Goal: Information Seeking & Learning: Learn about a topic

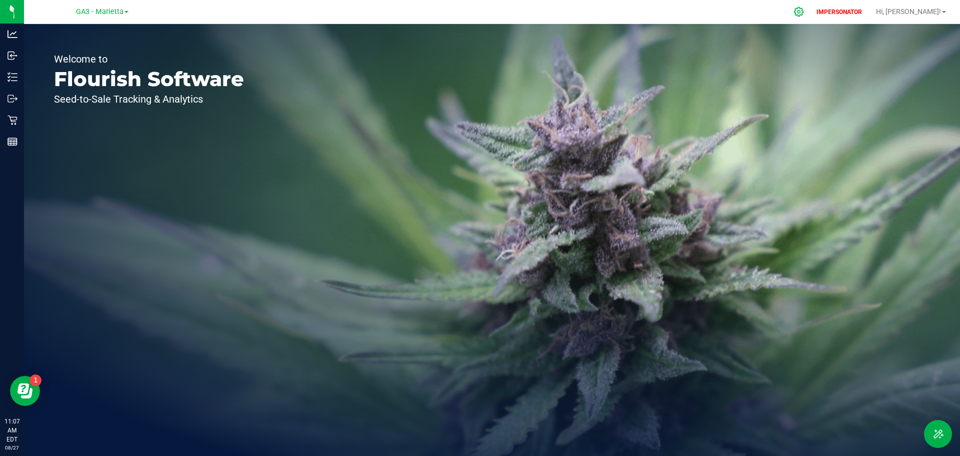
click at [804, 11] on icon at bounding box center [799, 12] width 10 height 10
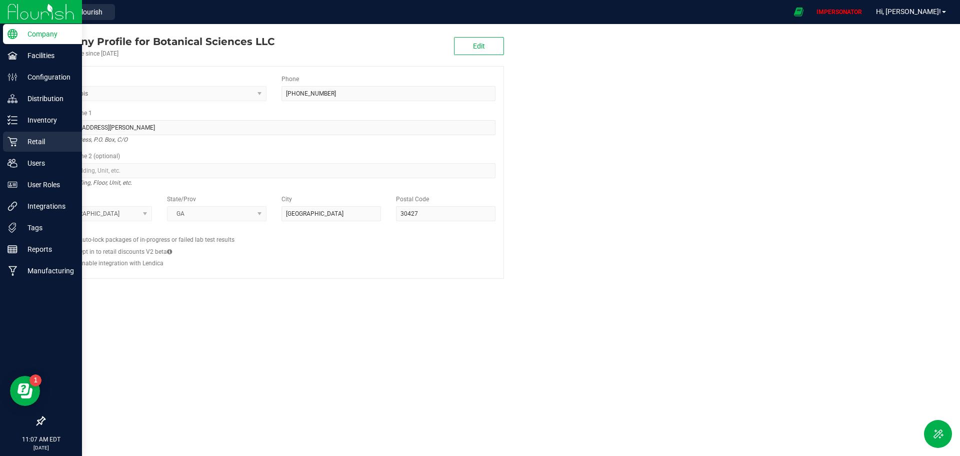
click at [36, 140] on p "Retail" at bounding box center [48, 142] width 60 height 12
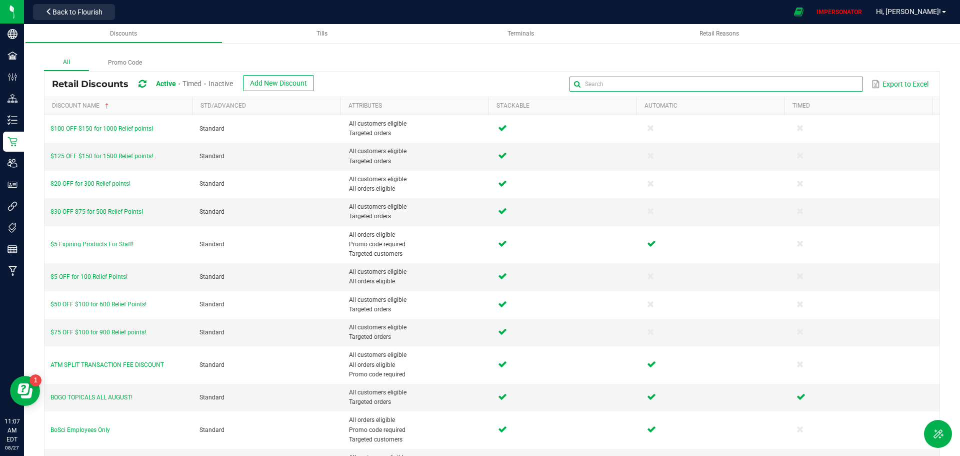
click at [831, 82] on input "text" at bounding box center [716, 84] width 293 height 15
click at [625, 85] on input "text" at bounding box center [716, 84] width 293 height 15
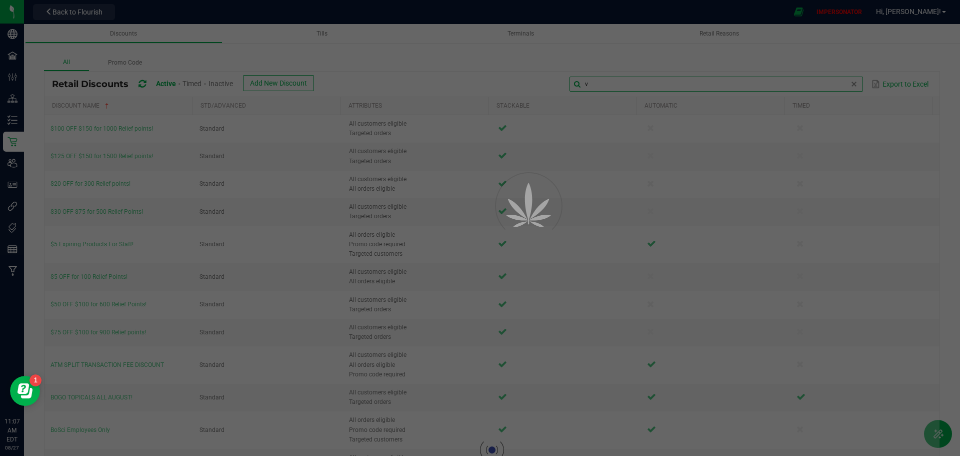
drag, startPoint x: 625, startPoint y: 85, endPoint x: 563, endPoint y: 87, distance: 61.6
click at [570, 87] on input "v" at bounding box center [716, 84] width 293 height 15
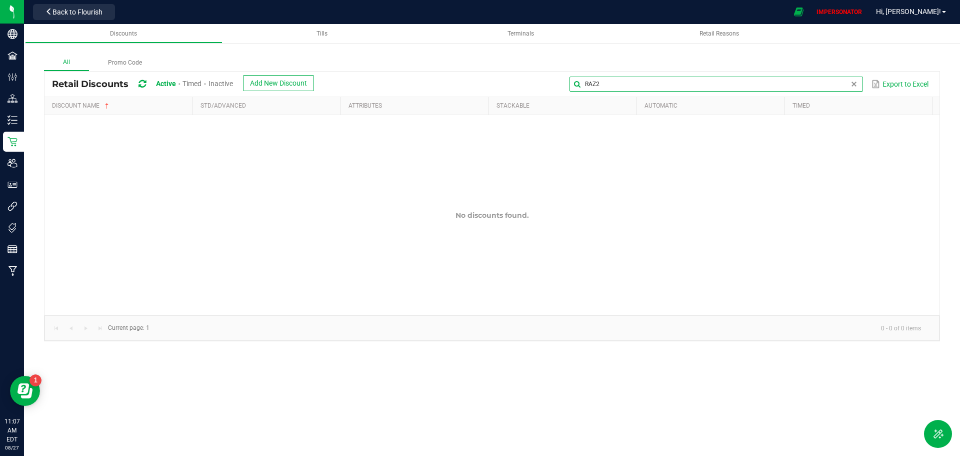
type input "RAZ2"
click at [124, 64] on label "Promo Code" at bounding box center [125, 63] width 72 height 16
click at [0, 0] on input "Promo Code" at bounding box center [0, 0] width 0 height 0
click at [67, 65] on label "All" at bounding box center [66, 63] width 45 height 16
click at [0, 0] on input "All" at bounding box center [0, 0] width 0 height 0
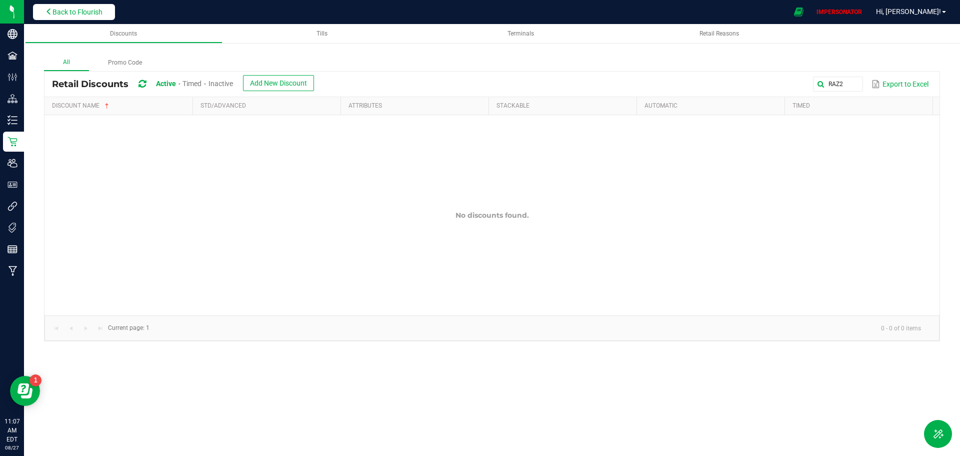
click at [73, 16] on span "Back to Flourish" at bounding box center [78, 12] width 50 height 8
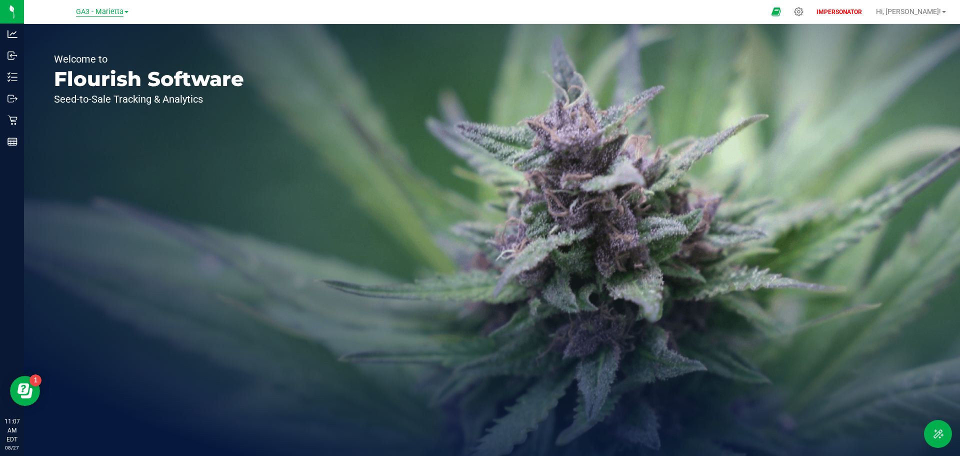
click at [89, 13] on span "GA3 - Marietta" at bounding box center [100, 12] width 48 height 9
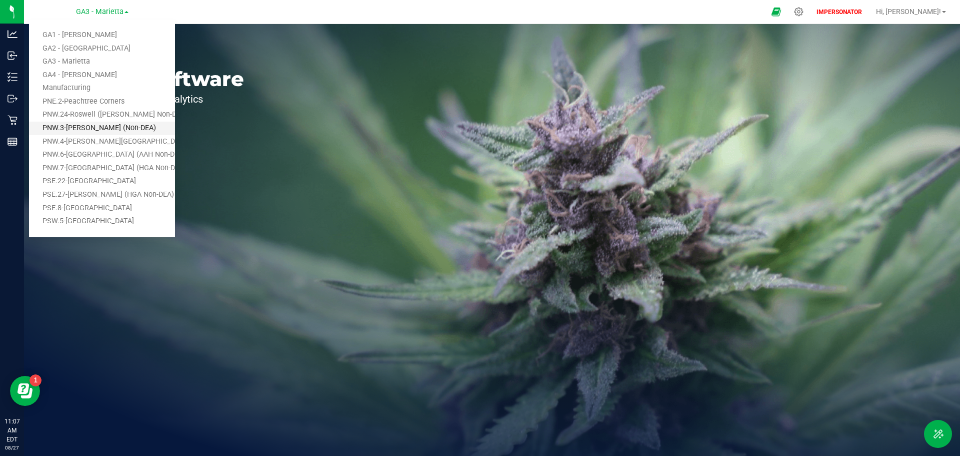
click at [85, 130] on link "PNW.3-Dalton (Non-DEA)" at bounding box center [102, 129] width 146 height 14
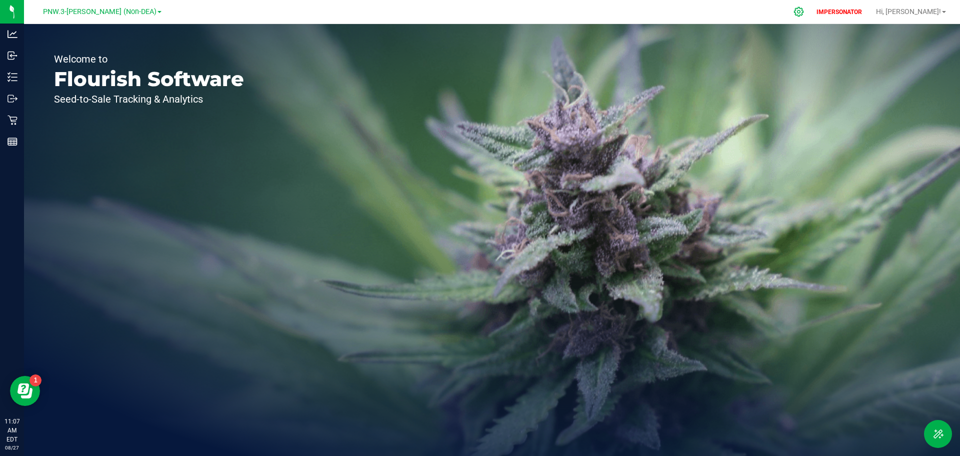
click at [804, 14] on icon at bounding box center [799, 12] width 11 height 11
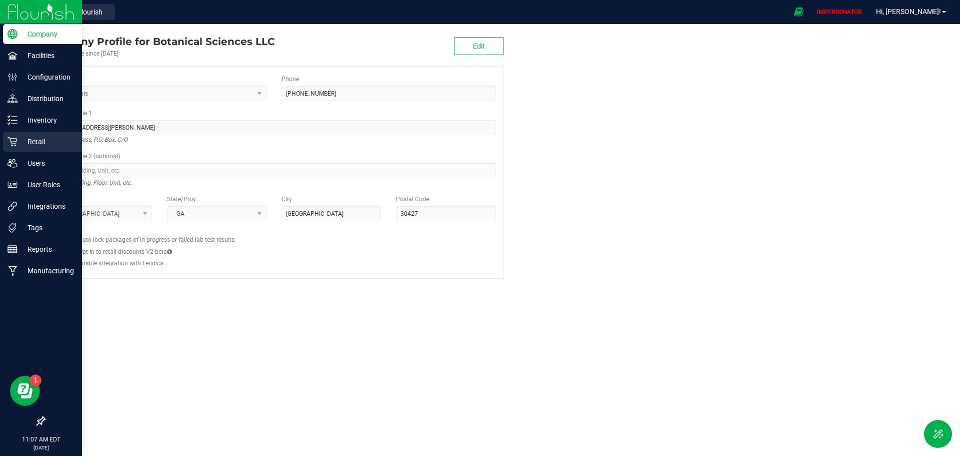
click at [36, 142] on p "Retail" at bounding box center [48, 142] width 60 height 12
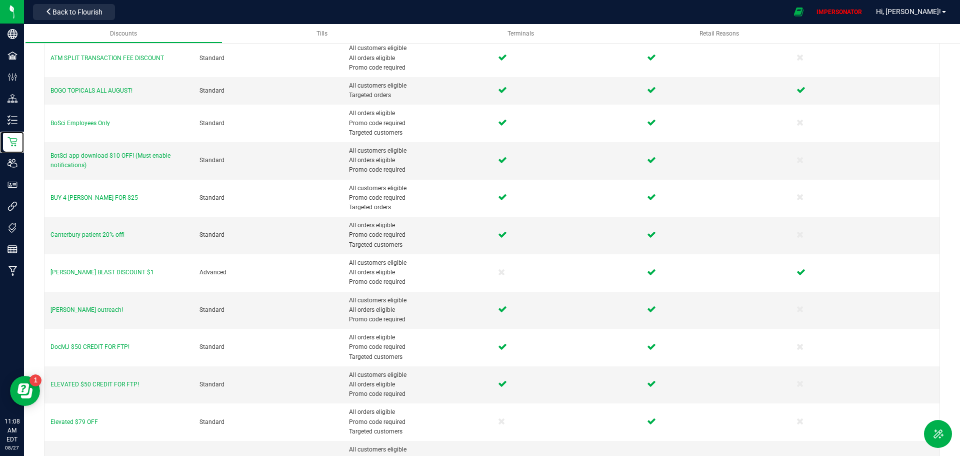
scroll to position [365, 0]
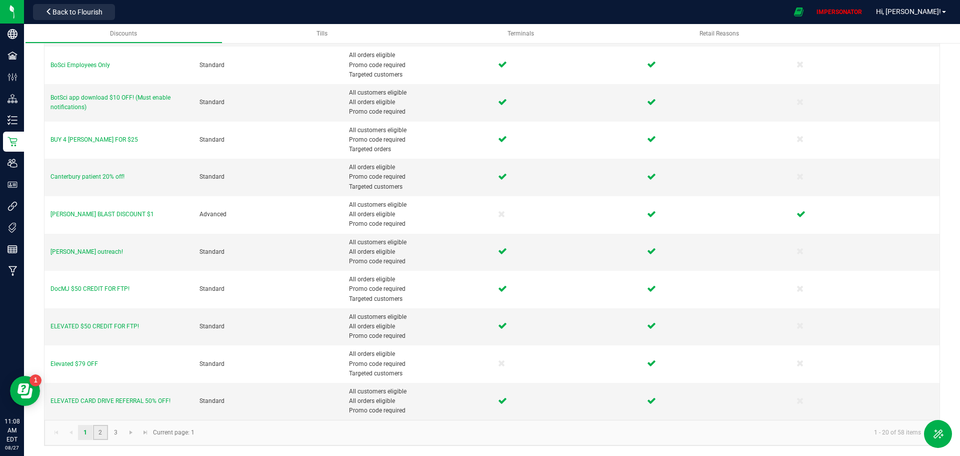
click at [99, 433] on link "2" at bounding box center [100, 432] width 15 height 15
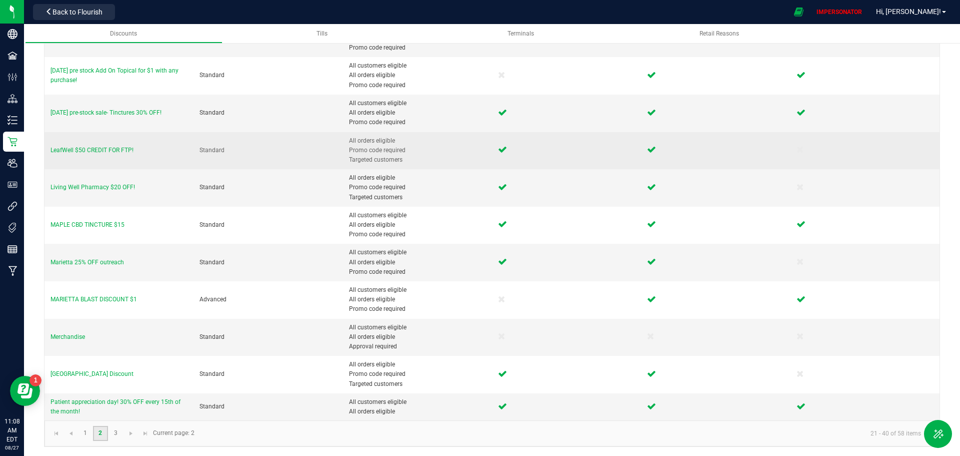
scroll to position [442, 0]
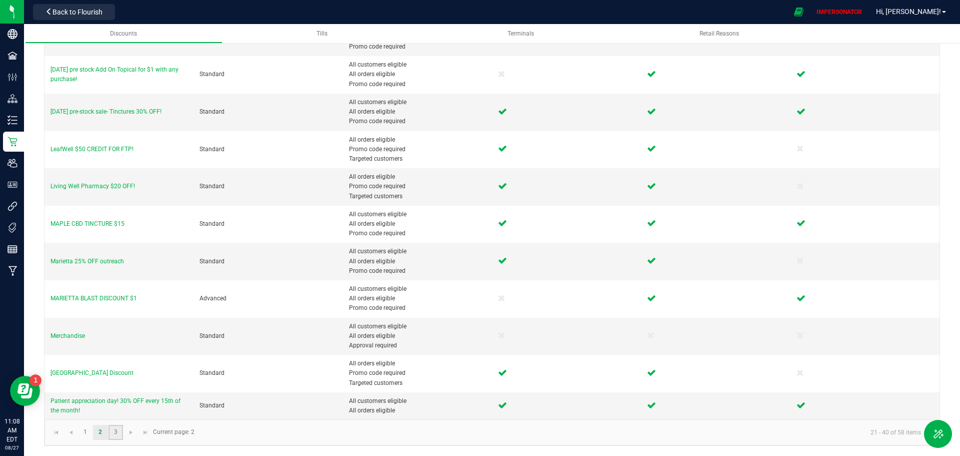
click at [114, 431] on link "3" at bounding box center [116, 432] width 15 height 15
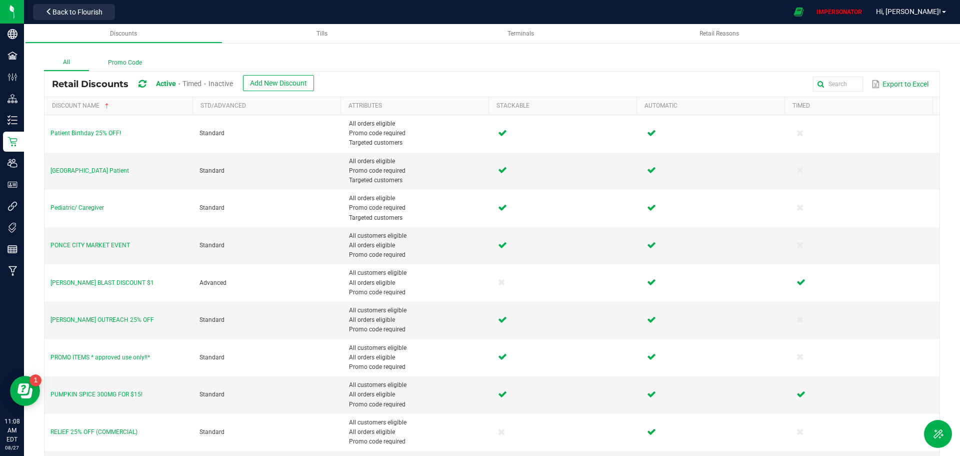
click at [125, 63] on label "Promo Code" at bounding box center [125, 63] width 72 height 16
click at [0, 0] on input "Promo Code" at bounding box center [0, 0] width 0 height 0
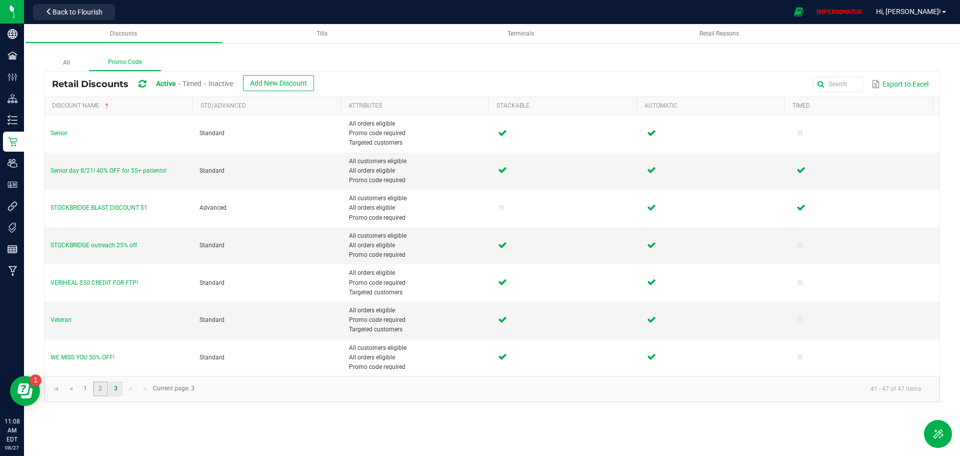
click at [100, 389] on link "2" at bounding box center [100, 388] width 15 height 15
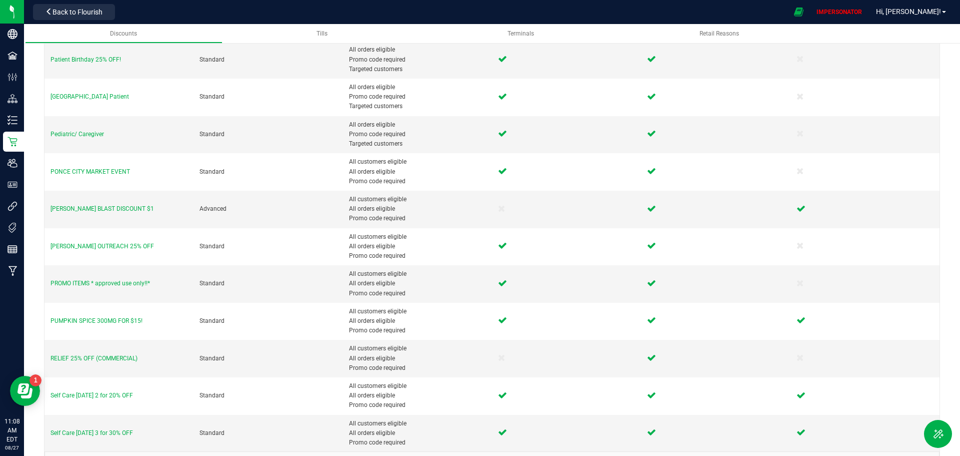
scroll to position [442, 0]
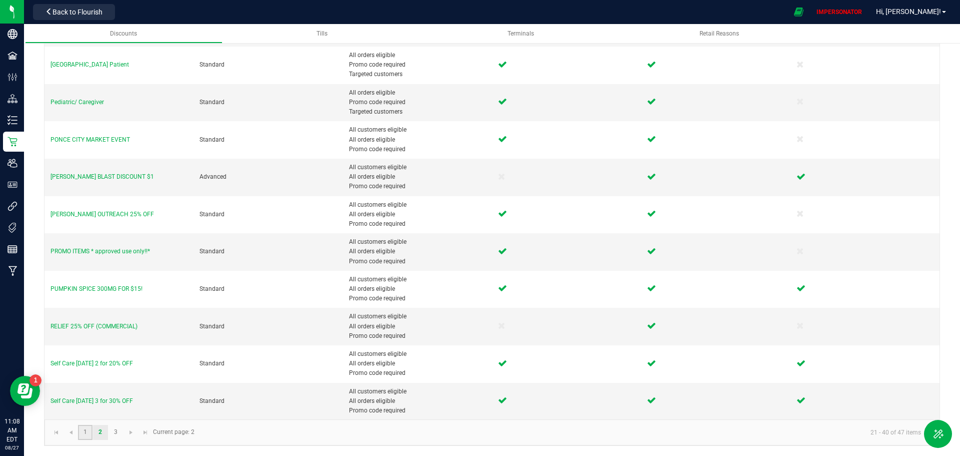
click at [83, 433] on link "1" at bounding box center [85, 432] width 15 height 15
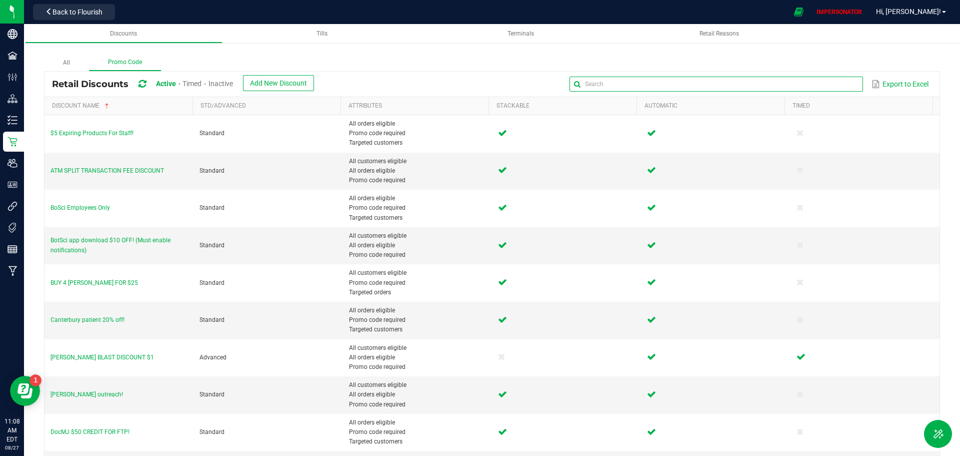
click at [840, 81] on input "text" at bounding box center [716, 84] width 293 height 15
paste input "RAZ2"
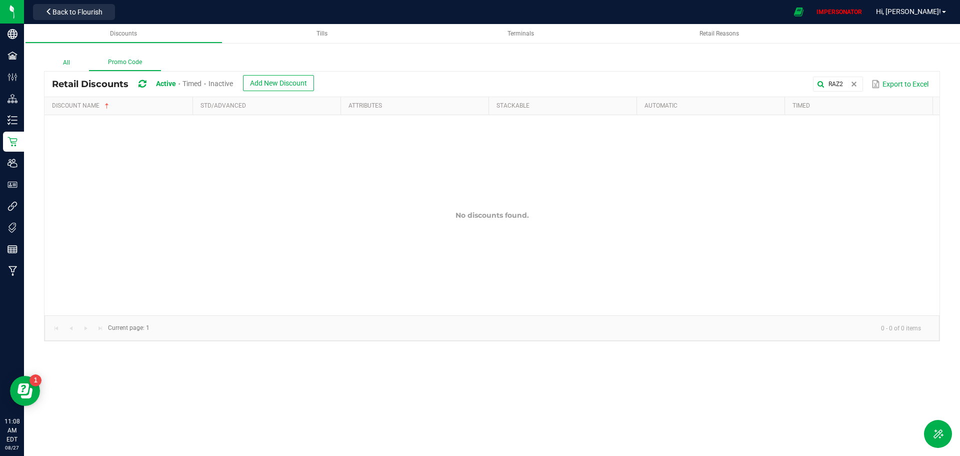
click at [66, 62] on label "All" at bounding box center [66, 63] width 45 height 16
click at [0, 0] on input "All" at bounding box center [0, 0] width 0 height 0
click at [69, 60] on label "All" at bounding box center [66, 63] width 45 height 17
click at [0, 0] on input "All" at bounding box center [0, 0] width 0 height 0
click at [844, 83] on input "RAZ2" at bounding box center [716, 84] width 293 height 15
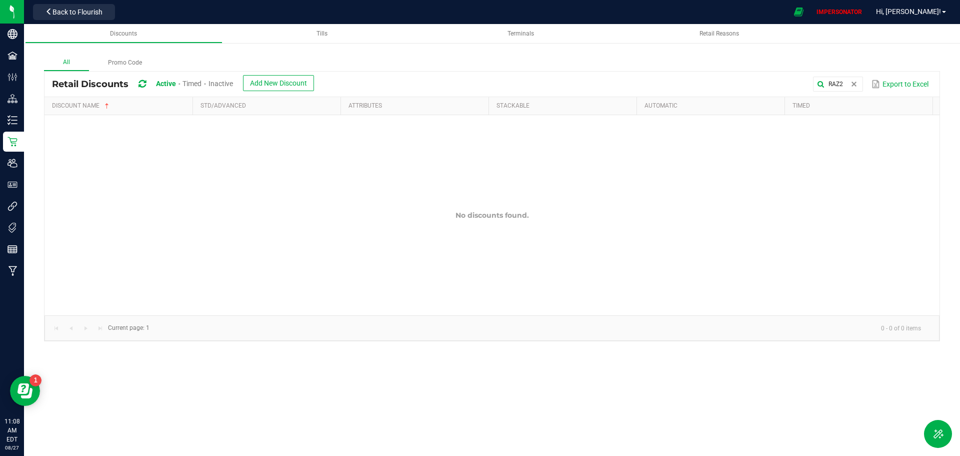
click at [59, 57] on label "All" at bounding box center [66, 63] width 45 height 17
click at [0, 0] on input "All" at bounding box center [0, 0] width 0 height 0
click at [197, 82] on span "Timed" at bounding box center [192, 84] width 19 height 8
click at [227, 84] on span "Inactive" at bounding box center [221, 84] width 25 height 8
click at [163, 84] on span "Active" at bounding box center [165, 84] width 19 height 8
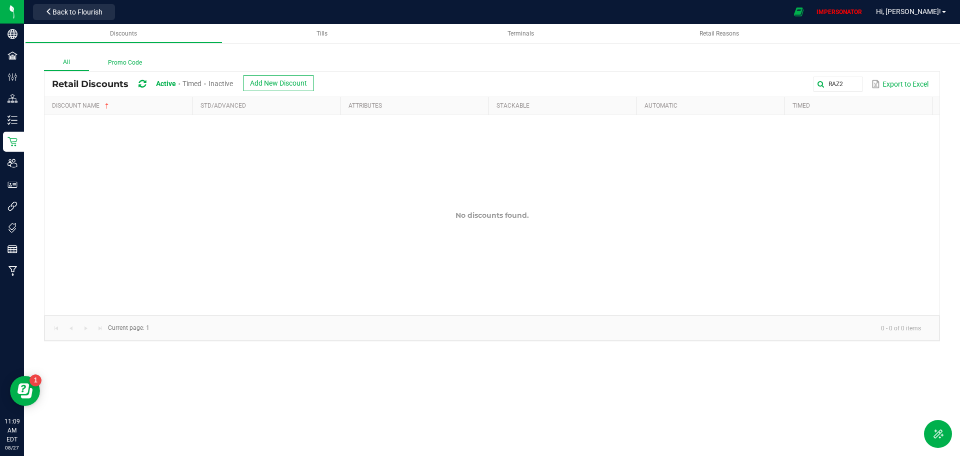
click at [126, 64] on label "Promo Code" at bounding box center [125, 63] width 72 height 16
click at [0, 0] on input "Promo Code" at bounding box center [0, 0] width 0 height 0
click at [852, 82] on global-search-input-ngx "RAZ2" at bounding box center [716, 84] width 293 height 7
type input "R"
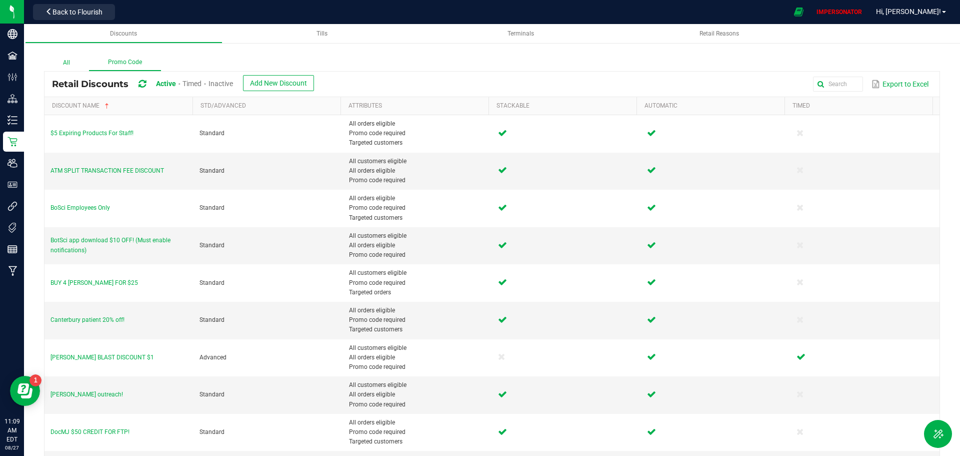
click at [63, 63] on label "All" at bounding box center [66, 63] width 45 height 16
click at [0, 0] on input "All" at bounding box center [0, 0] width 0 height 0
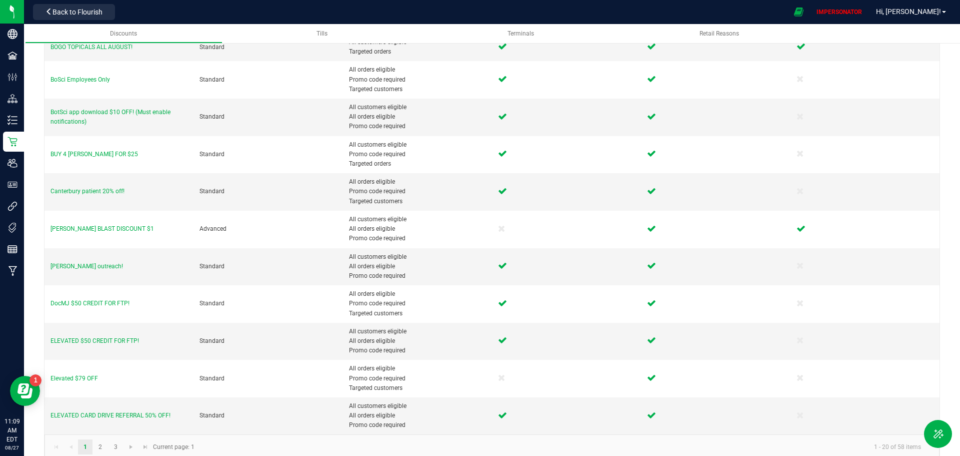
scroll to position [365, 0]
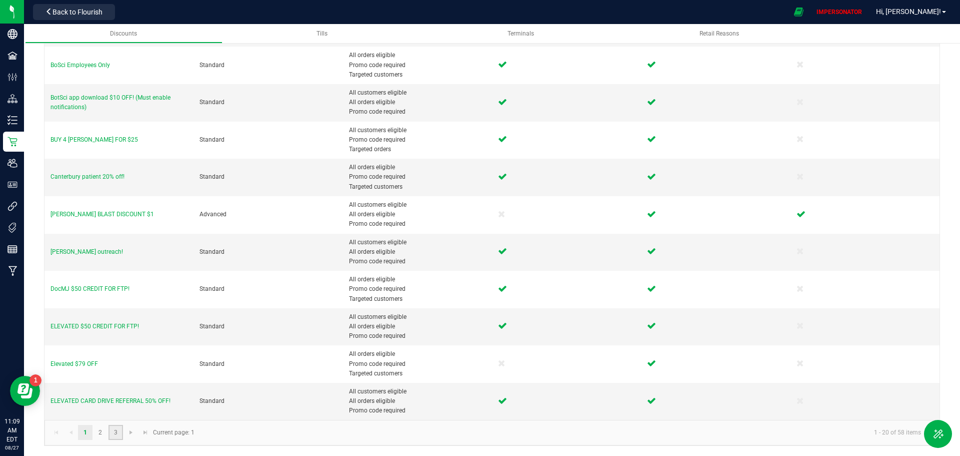
click at [116, 433] on link "3" at bounding box center [116, 432] width 15 height 15
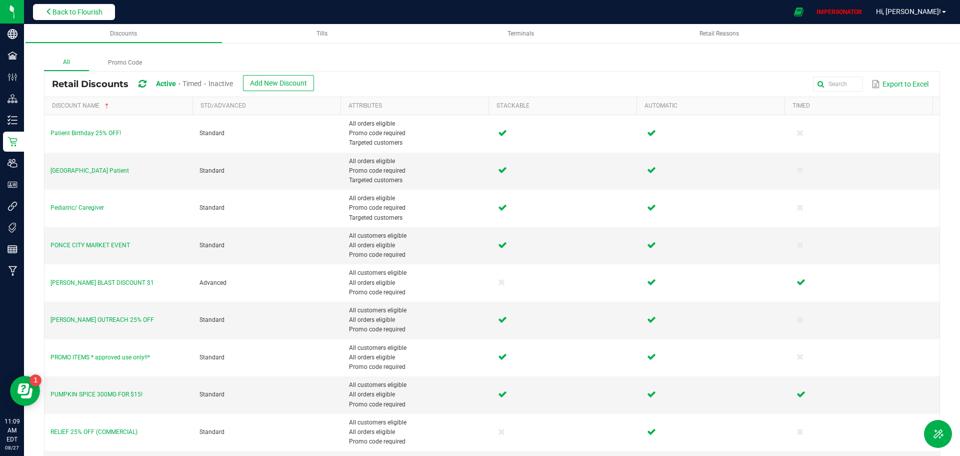
click at [73, 12] on span "Back to Flourish" at bounding box center [78, 12] width 50 height 8
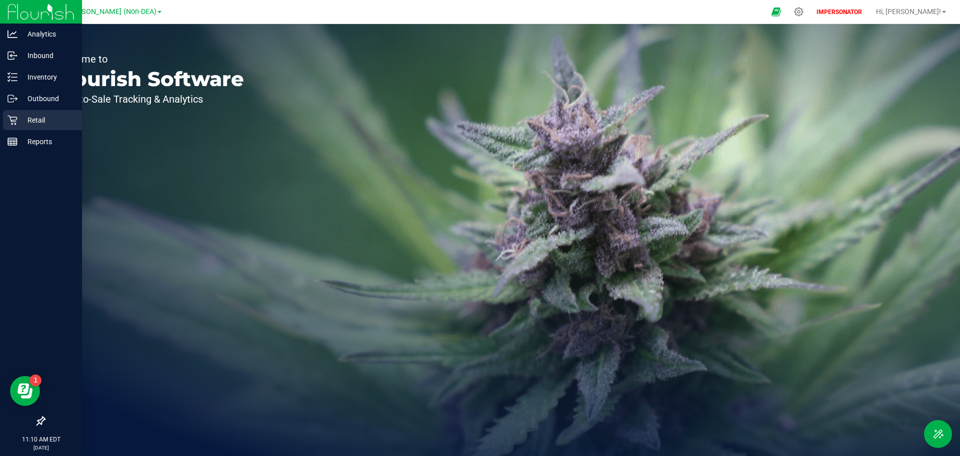
click at [13, 127] on div "Retail" at bounding box center [42, 120] width 79 height 20
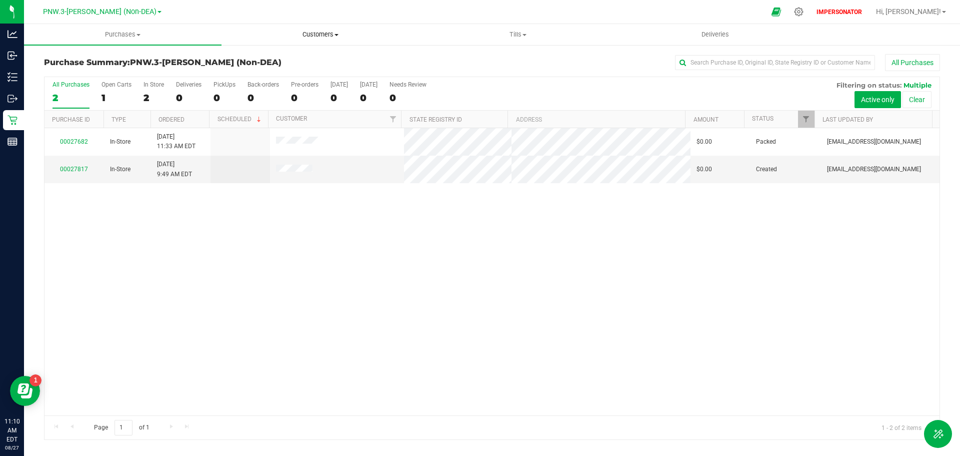
click at [308, 34] on span "Customers" at bounding box center [320, 34] width 197 height 9
click at [119, 33] on span "Purchases" at bounding box center [123, 34] width 197 height 9
click at [62, 83] on span "All purchases" at bounding box center [59, 84] width 71 height 9
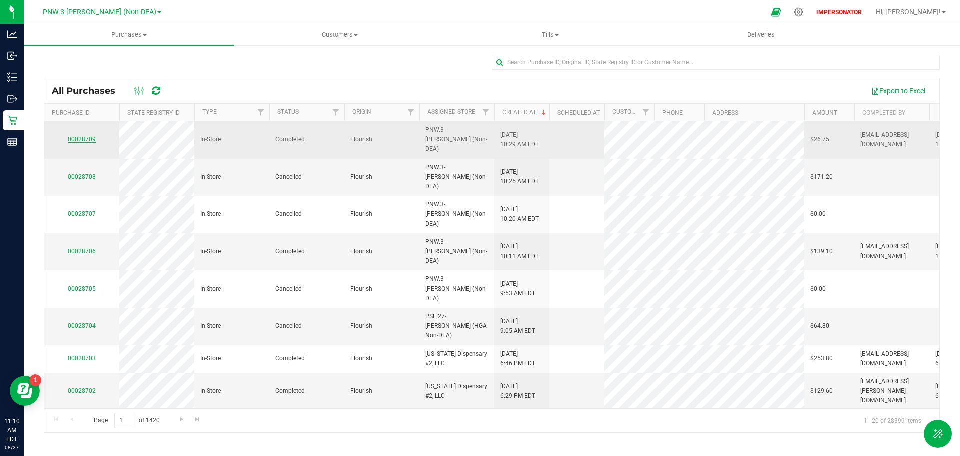
click at [76, 136] on link "00028709" at bounding box center [82, 139] width 28 height 7
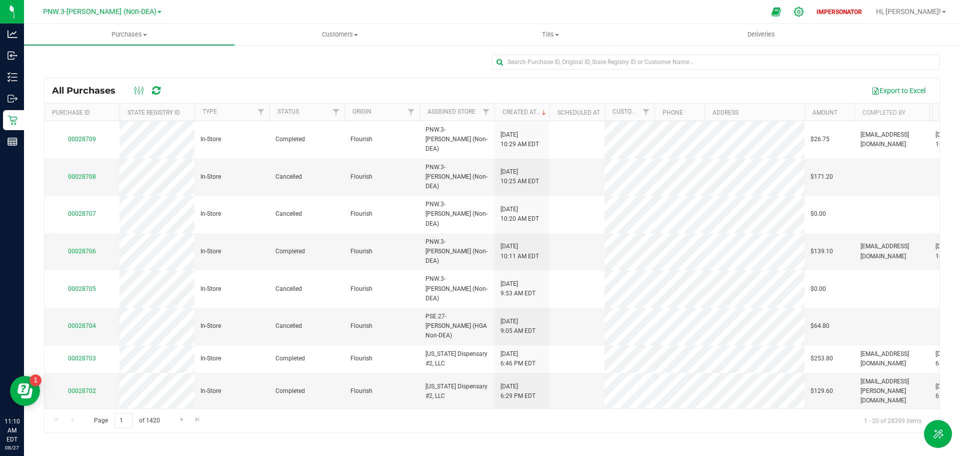
click at [804, 12] on icon at bounding box center [799, 12] width 11 height 11
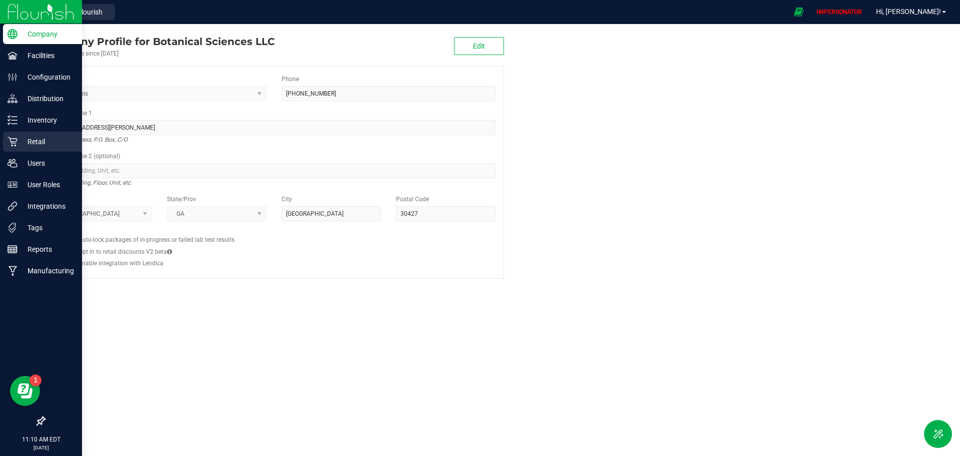
click at [34, 138] on p "Retail" at bounding box center [48, 142] width 60 height 12
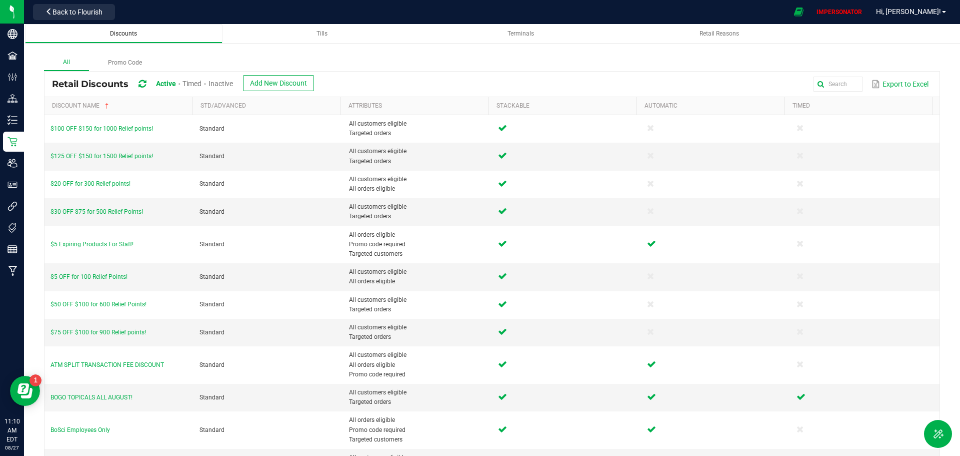
click at [125, 34] on span "Discounts" at bounding box center [123, 33] width 27 height 7
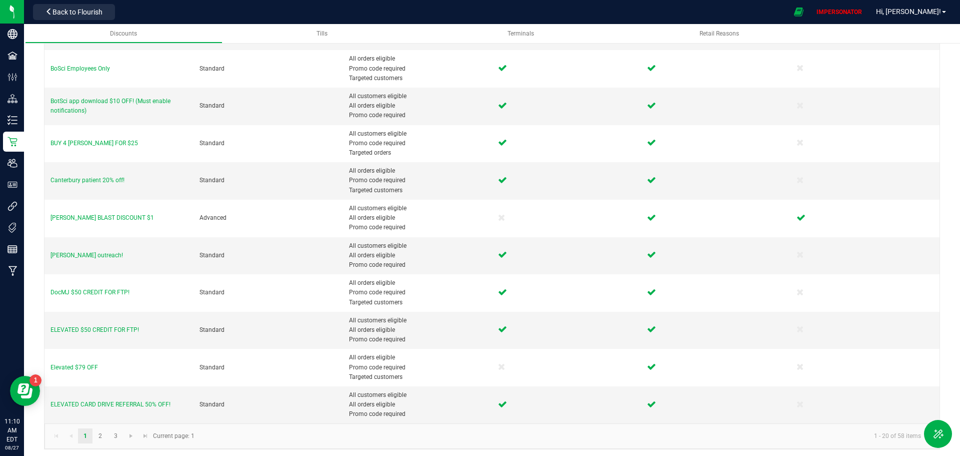
scroll to position [365, 0]
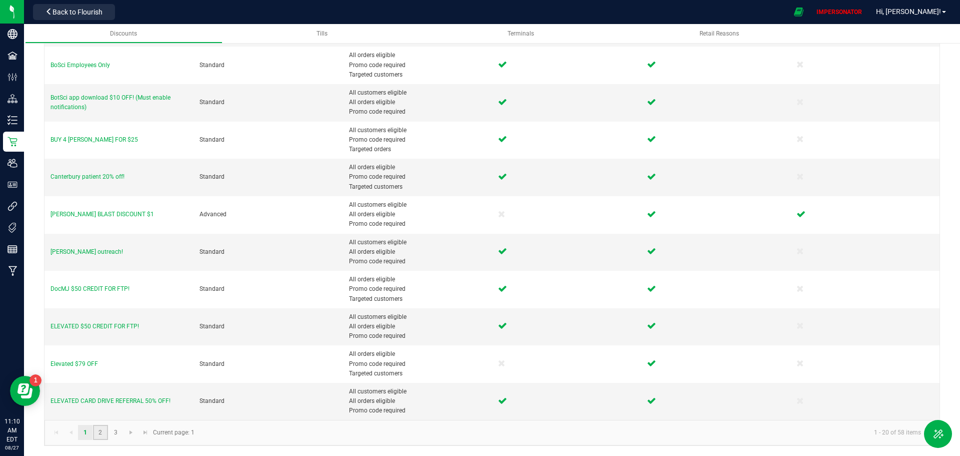
click at [103, 437] on link "2" at bounding box center [100, 432] width 15 height 15
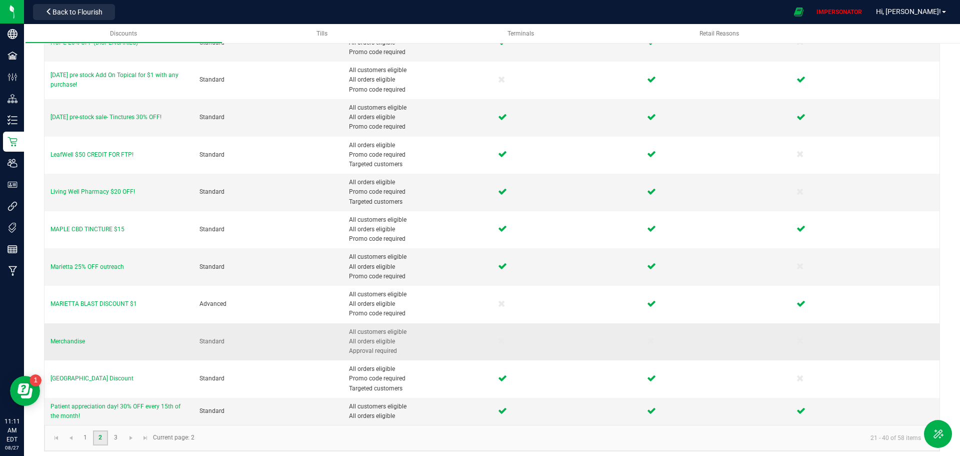
scroll to position [442, 0]
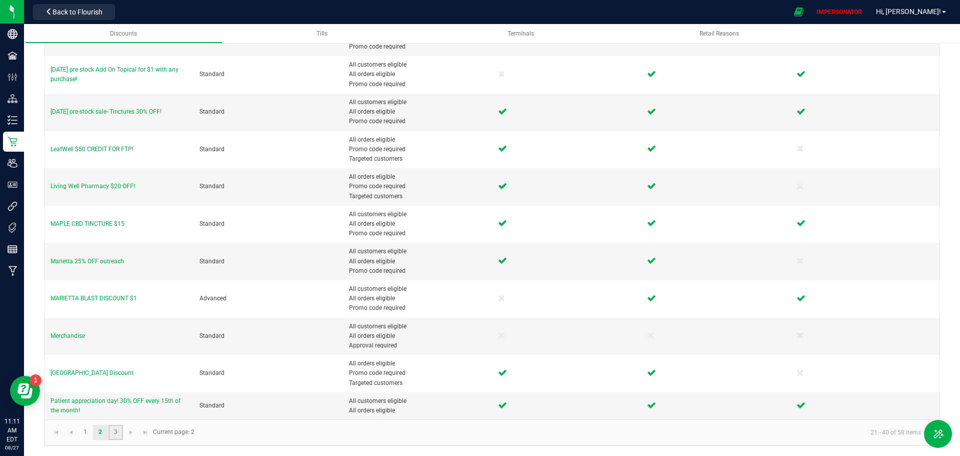
click at [116, 434] on link "3" at bounding box center [116, 432] width 15 height 15
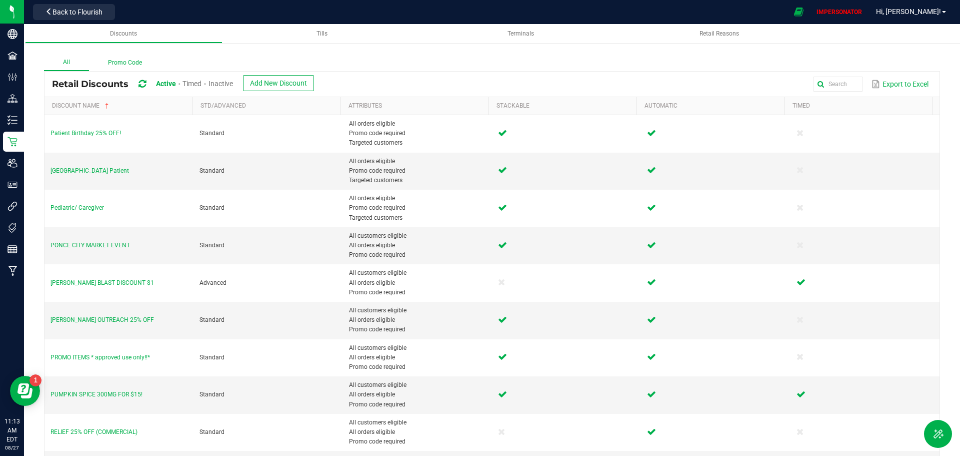
click at [121, 62] on label "Promo Code" at bounding box center [125, 63] width 72 height 16
click at [0, 0] on input "Promo Code" at bounding box center [0, 0] width 0 height 0
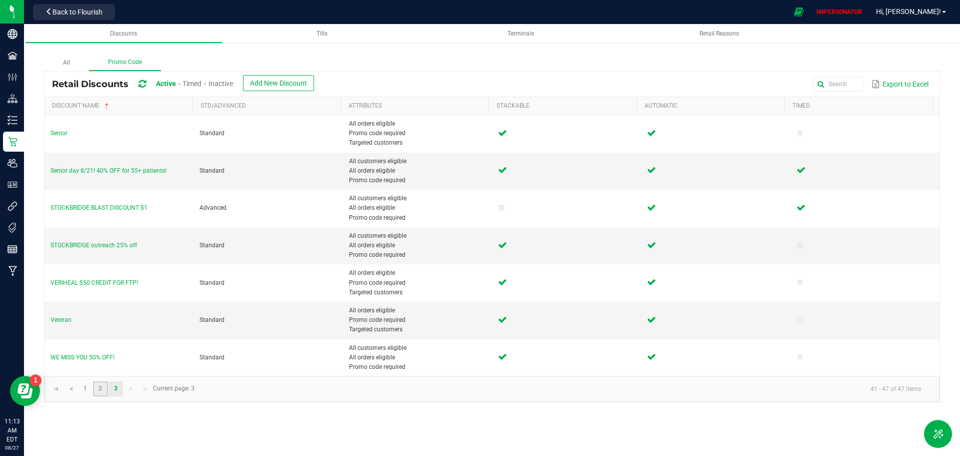
click at [100, 390] on link "2" at bounding box center [100, 388] width 15 height 15
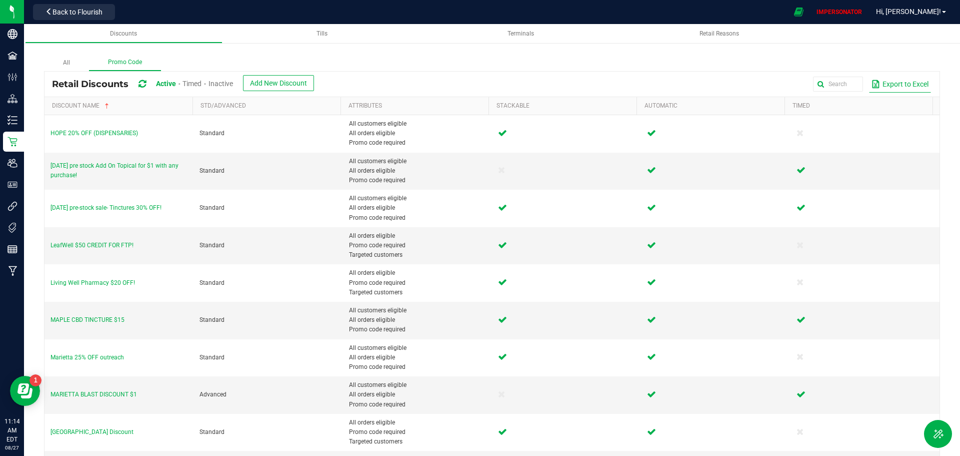
click at [908, 83] on button "Export to Excel" at bounding box center [900, 84] width 62 height 17
click at [219, 85] on span "Inactive" at bounding box center [221, 84] width 25 height 8
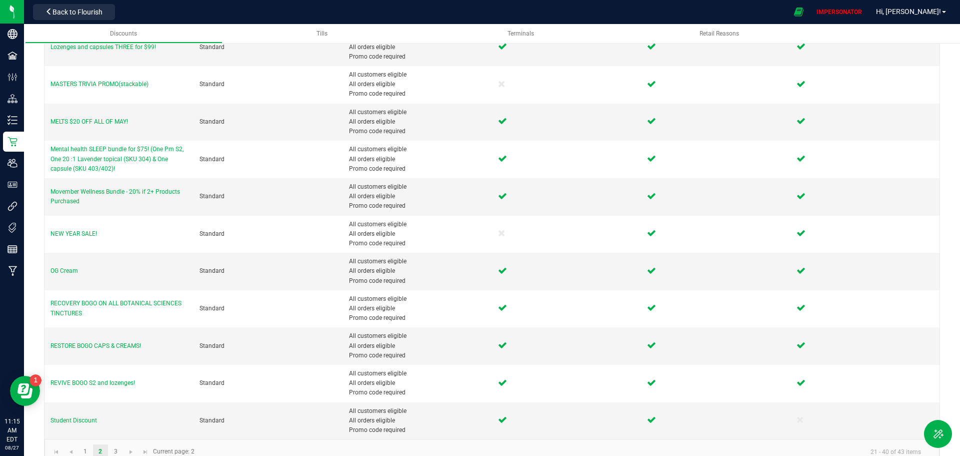
scroll to position [442, 0]
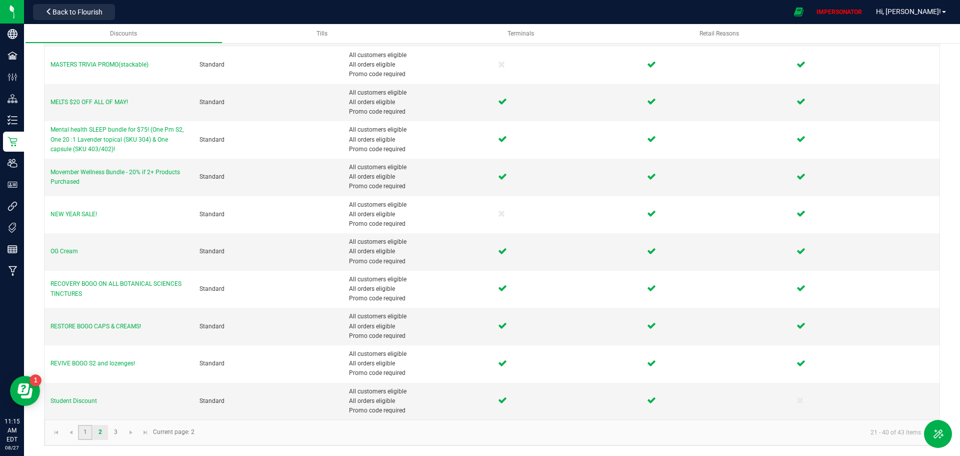
click at [88, 435] on link "1" at bounding box center [85, 432] width 15 height 15
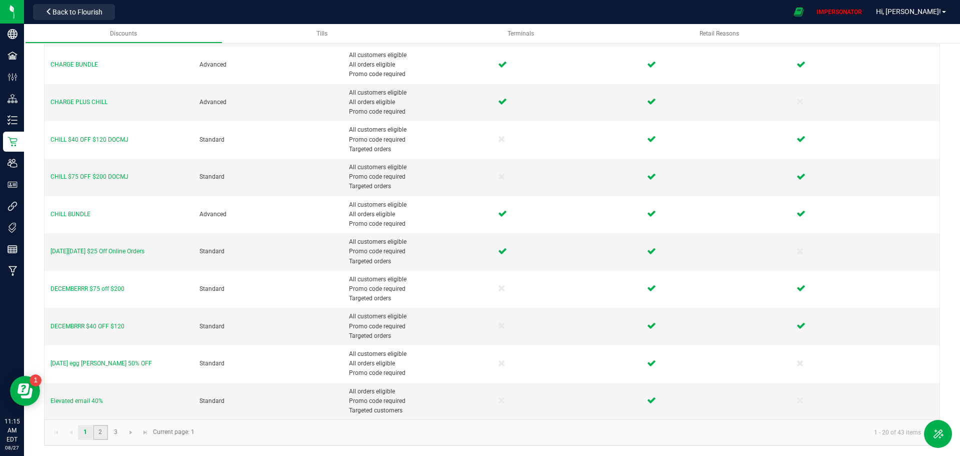
click at [104, 432] on link "2" at bounding box center [100, 432] width 15 height 15
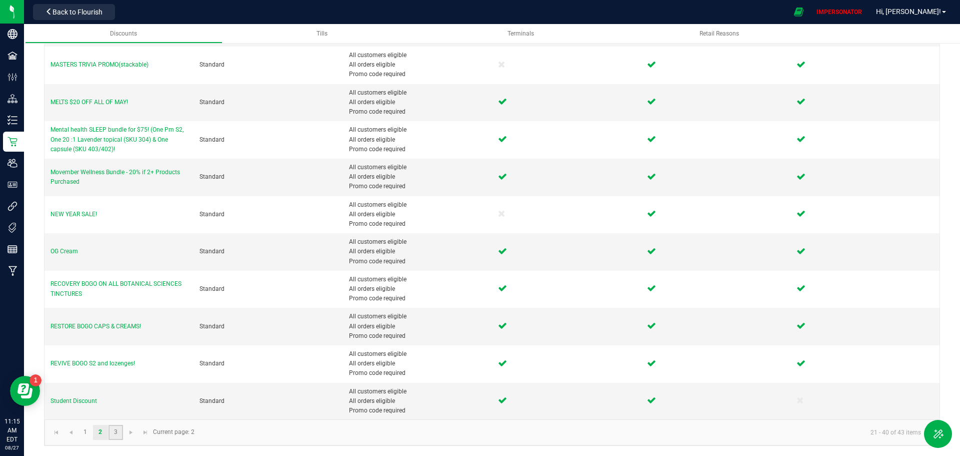
click at [111, 432] on link "3" at bounding box center [116, 432] width 15 height 15
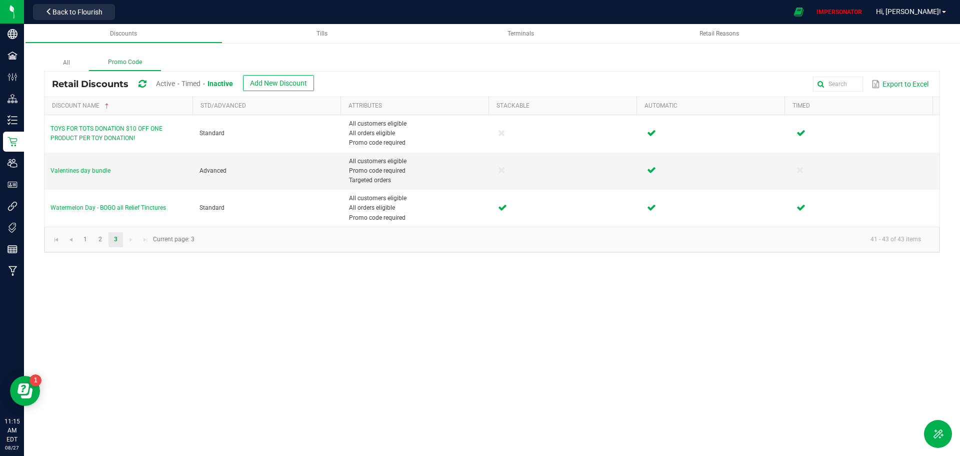
click at [194, 83] on span "Timed" at bounding box center [191, 84] width 19 height 8
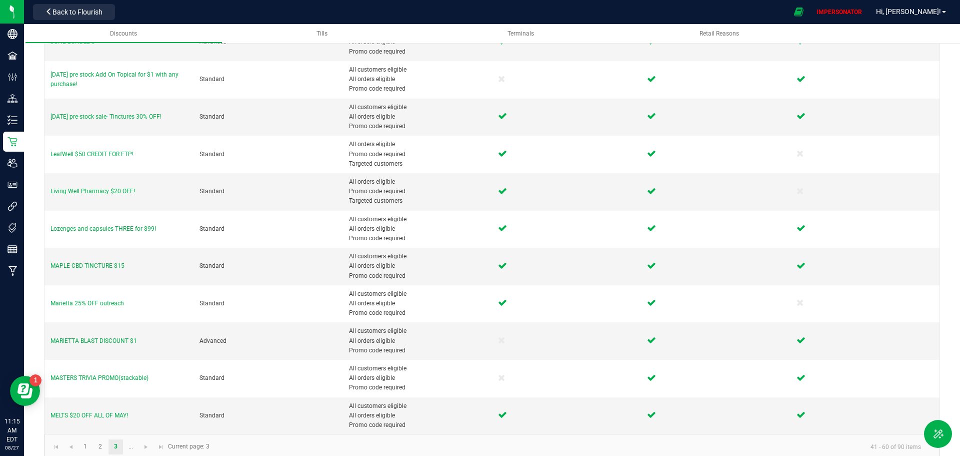
scroll to position [442, 0]
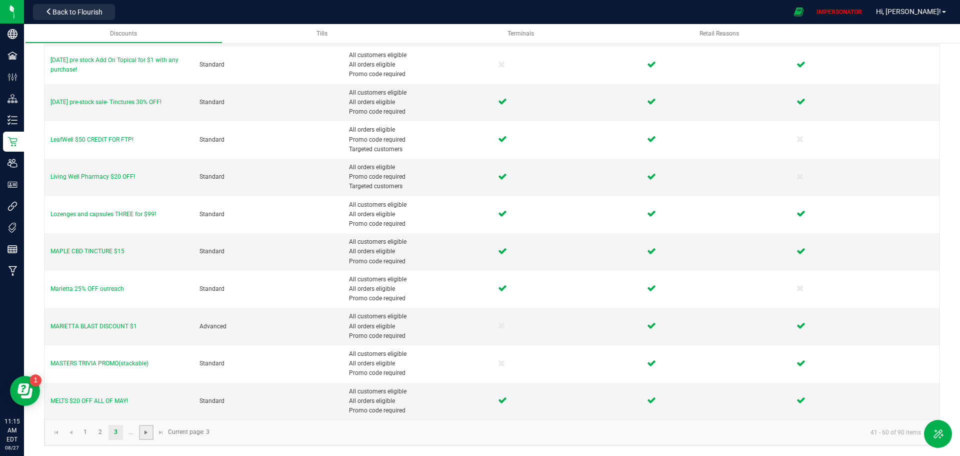
click at [146, 433] on span "Go to the next page" at bounding box center [146, 432] width 8 height 8
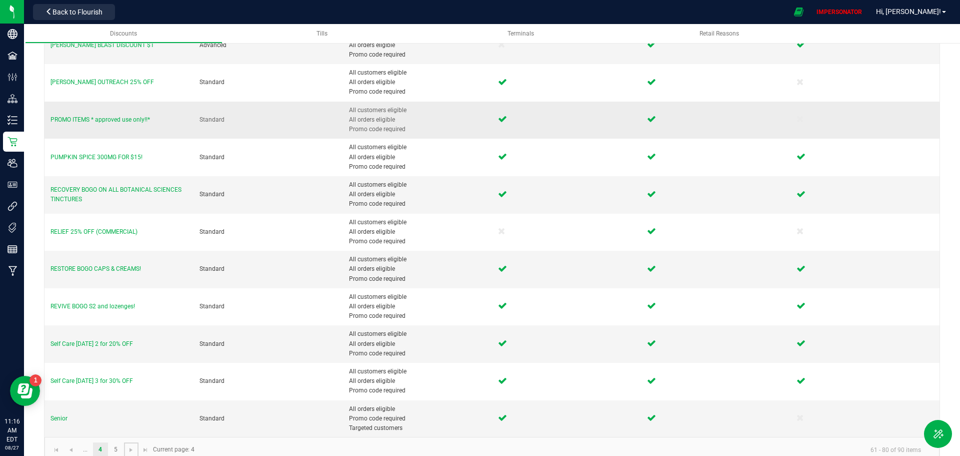
scroll to position [442, 0]
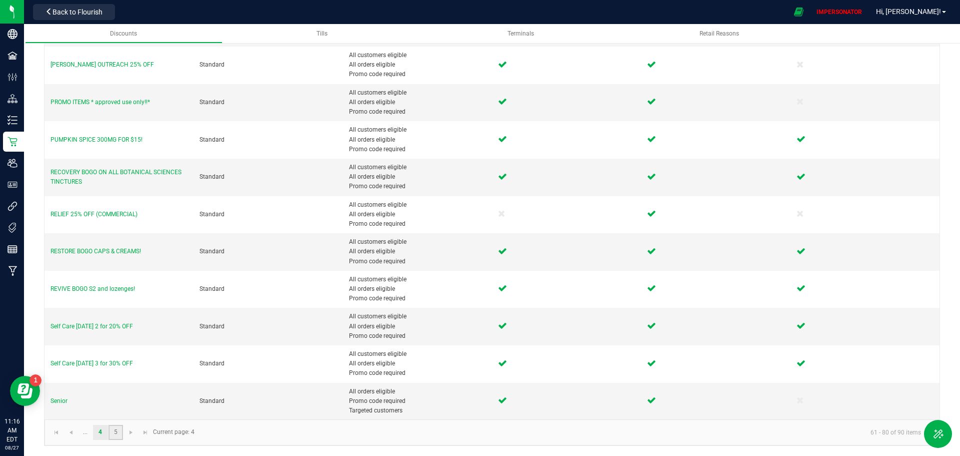
click at [115, 434] on link "5" at bounding box center [116, 432] width 15 height 15
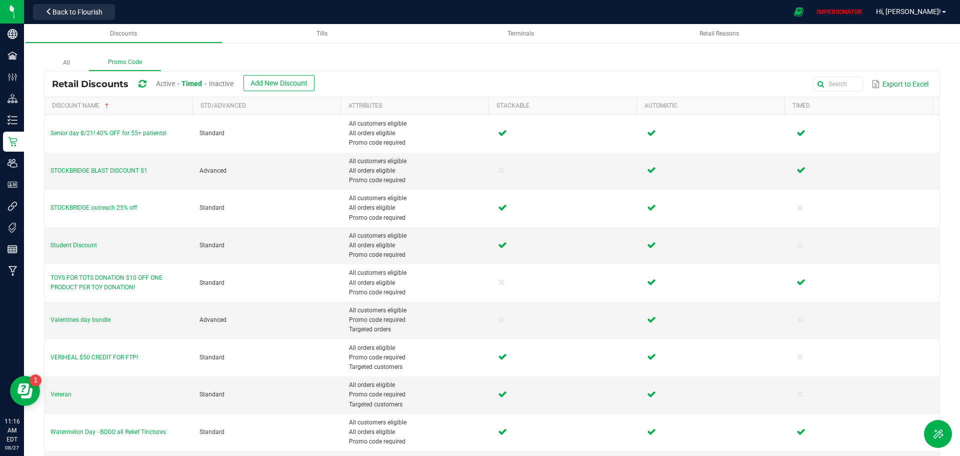
click at [511, 63] on div "All Promo Code" at bounding box center [492, 63] width 896 height 17
click at [708, 38] on div "Retail Reasons" at bounding box center [720, 34] width 182 height 9
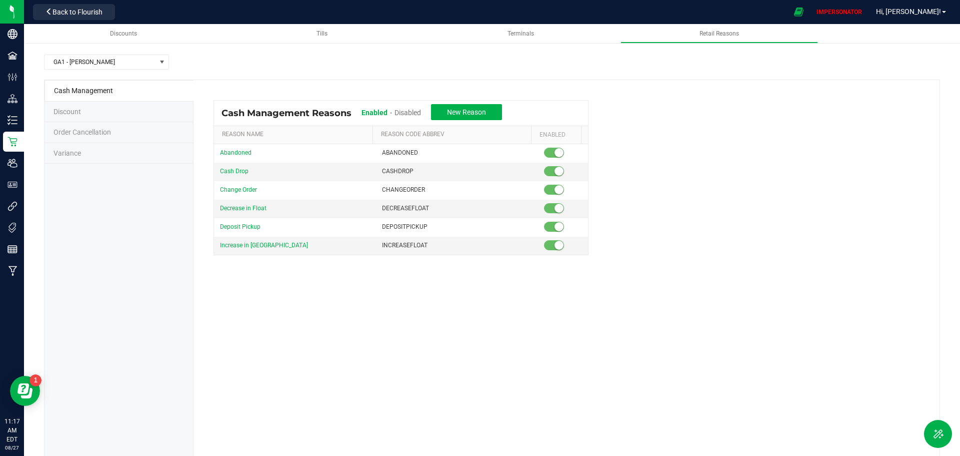
click at [63, 108] on span "Discount" at bounding box center [68, 112] width 28 height 8
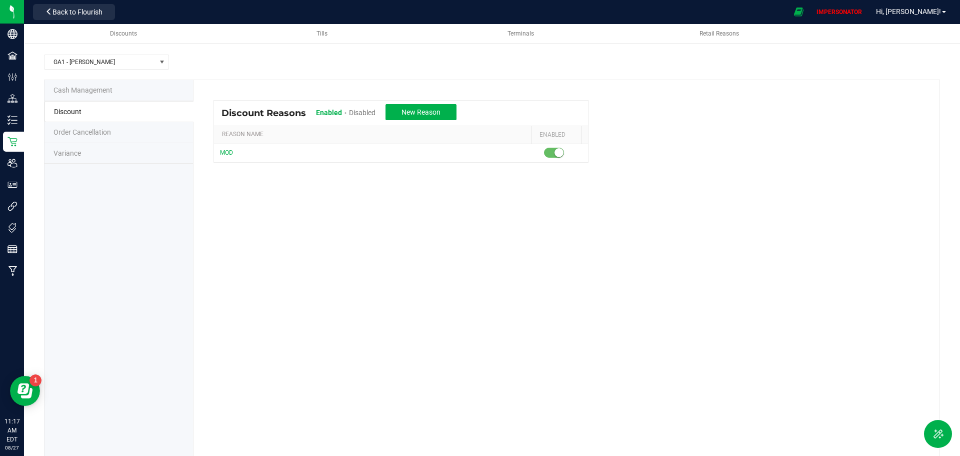
click at [359, 110] on span "Disabled" at bounding box center [362, 113] width 27 height 8
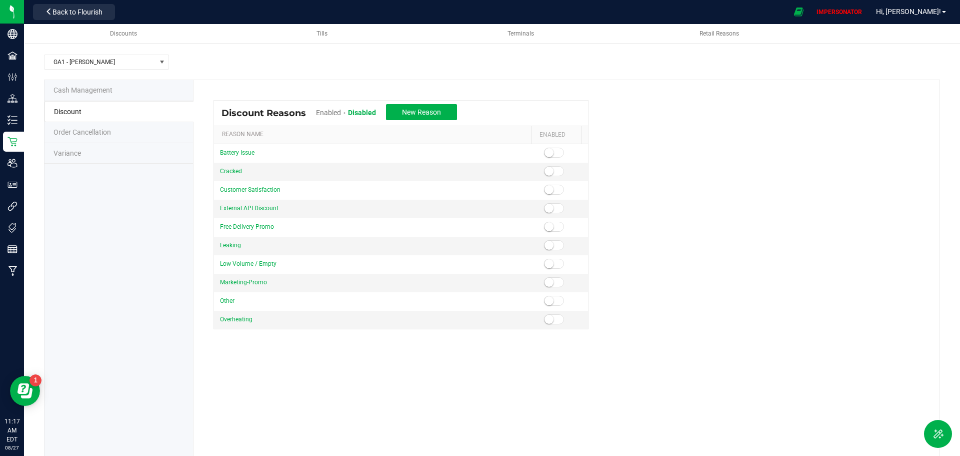
click at [330, 113] on span "Enabled" at bounding box center [328, 113] width 25 height 8
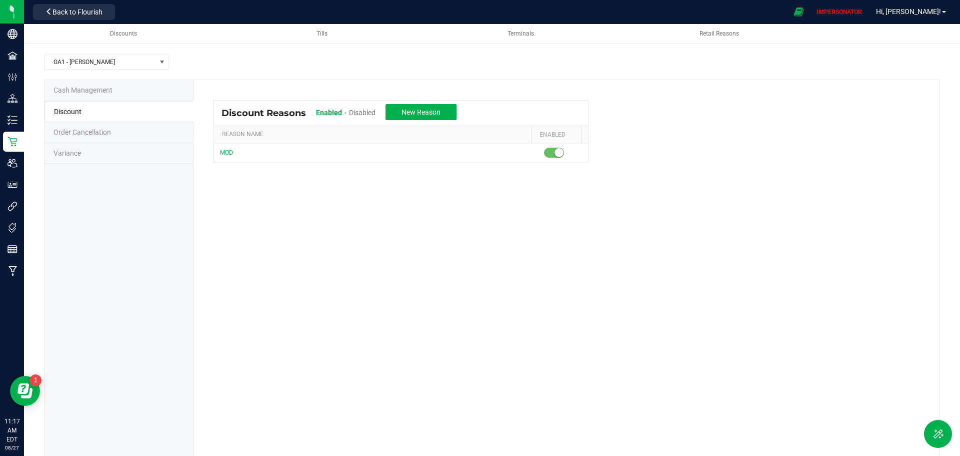
click at [94, 132] on span "Order Cancellation" at bounding box center [83, 132] width 58 height 8
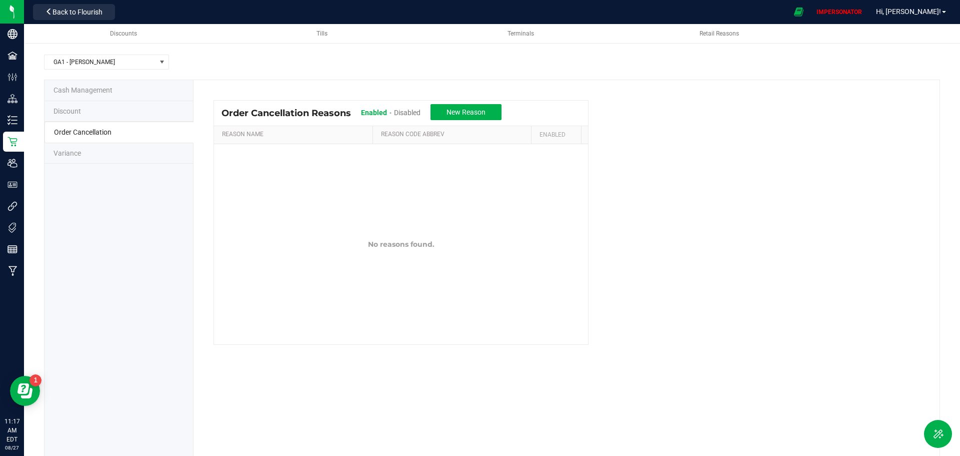
click at [68, 156] on span "Variance" at bounding box center [68, 153] width 28 height 8
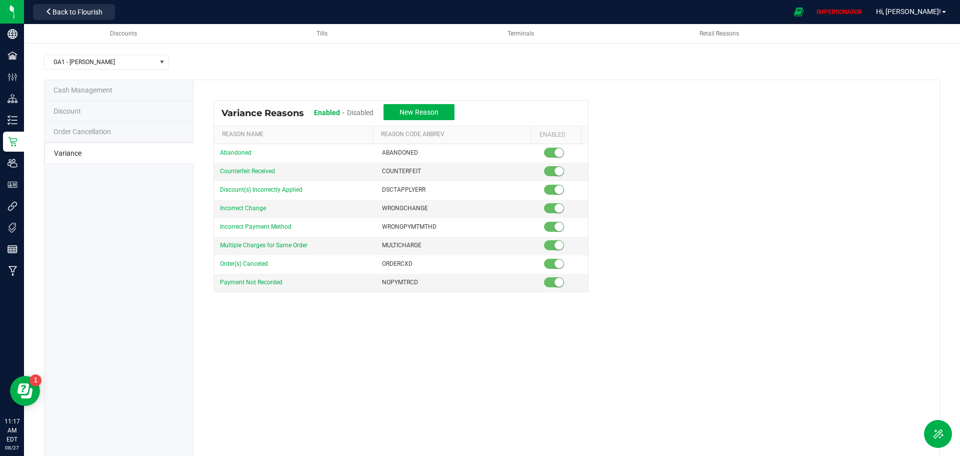
click at [69, 112] on span "Discount" at bounding box center [68, 111] width 28 height 8
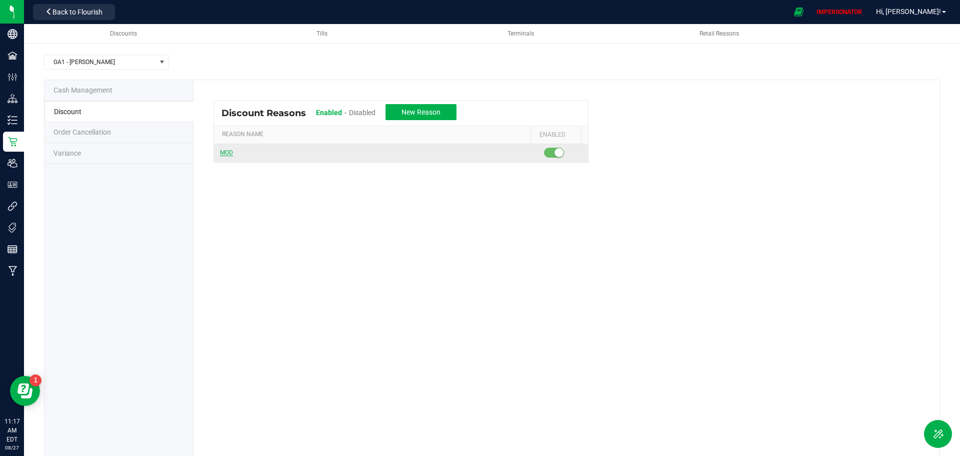
click at [224, 151] on span "MOD" at bounding box center [226, 152] width 13 height 7
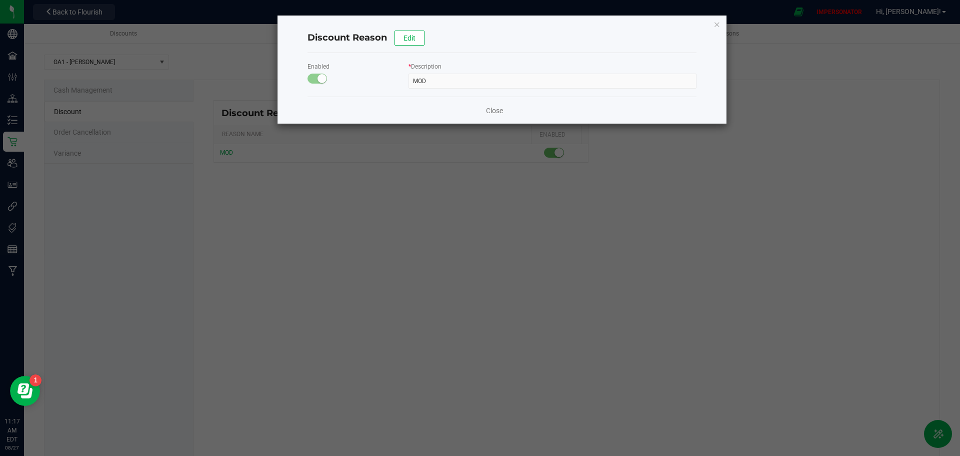
click at [504, 111] on div "Close" at bounding box center [502, 110] width 389 height 27
click at [493, 111] on link "Close" at bounding box center [494, 111] width 17 height 10
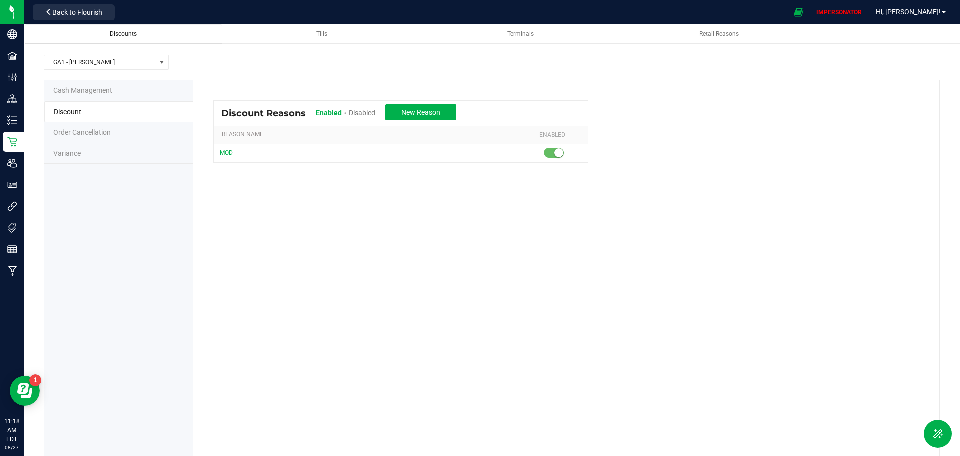
click at [121, 29] on link "Discounts" at bounding box center [124, 34] width 198 height 20
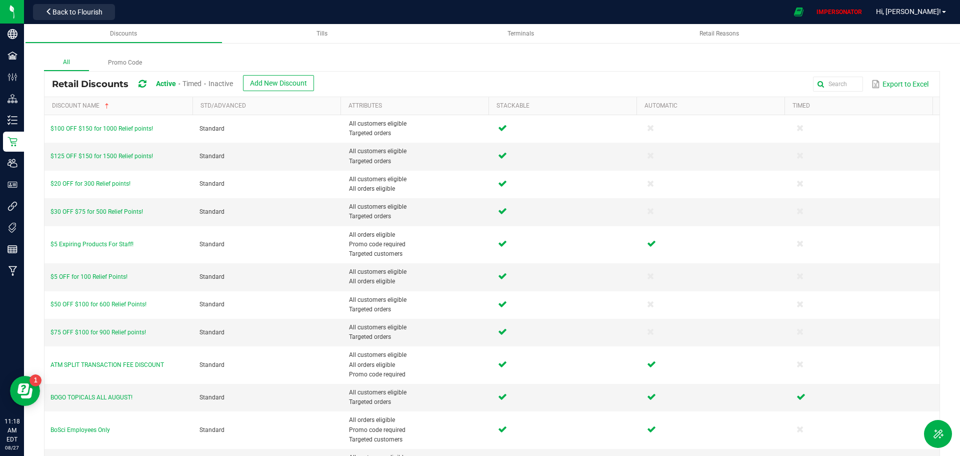
click at [929, 17] on div "IMPERSONATOR Hi, Terrisa!" at bounding box center [882, 12] width 138 height 18
click at [926, 12] on span "Hi, Terrisa!" at bounding box center [908, 12] width 65 height 8
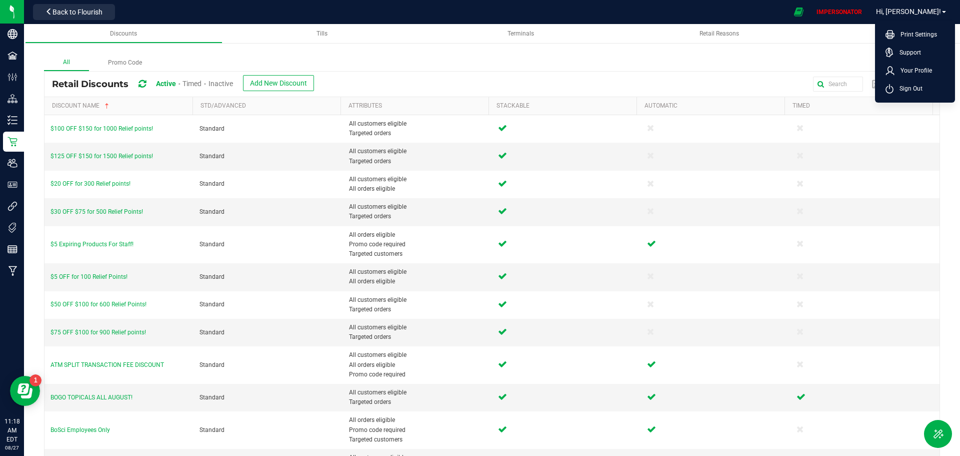
click at [783, 46] on div "All Promo Code Retail Discounts Active Timed Inactive Add New Discount Export t…" at bounding box center [492, 423] width 936 height 796
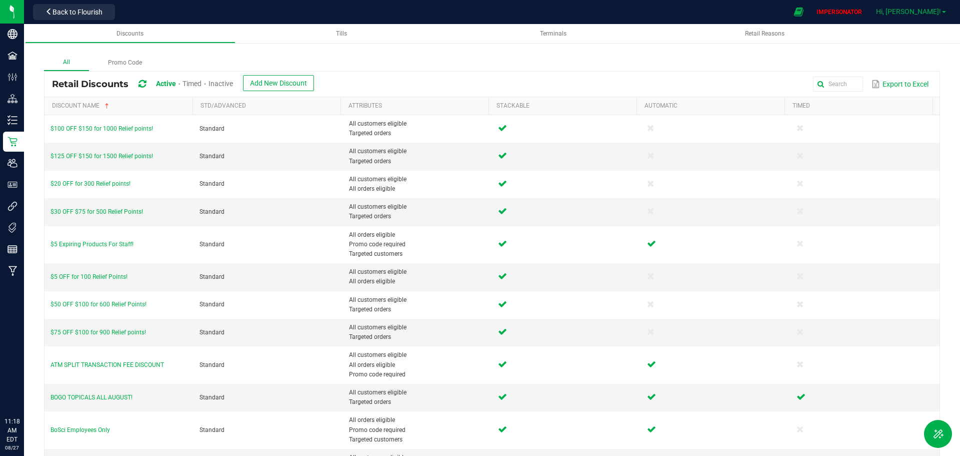
click at [919, 13] on span "Hi, Terrisa!" at bounding box center [908, 12] width 65 height 8
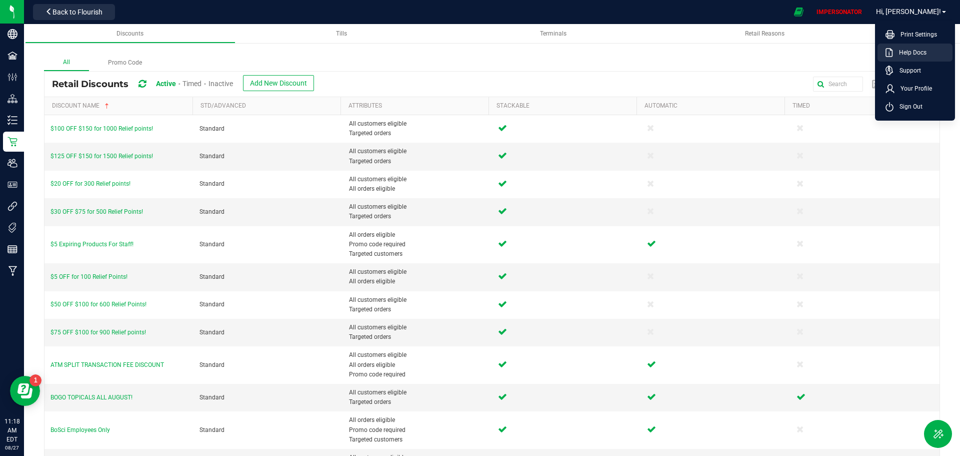
click at [915, 54] on span "Help Docs" at bounding box center [910, 53] width 34 height 10
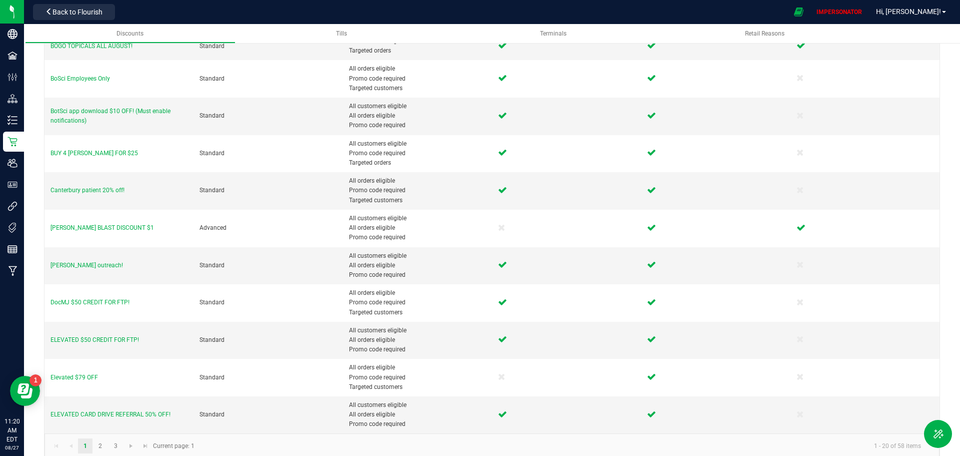
scroll to position [365, 0]
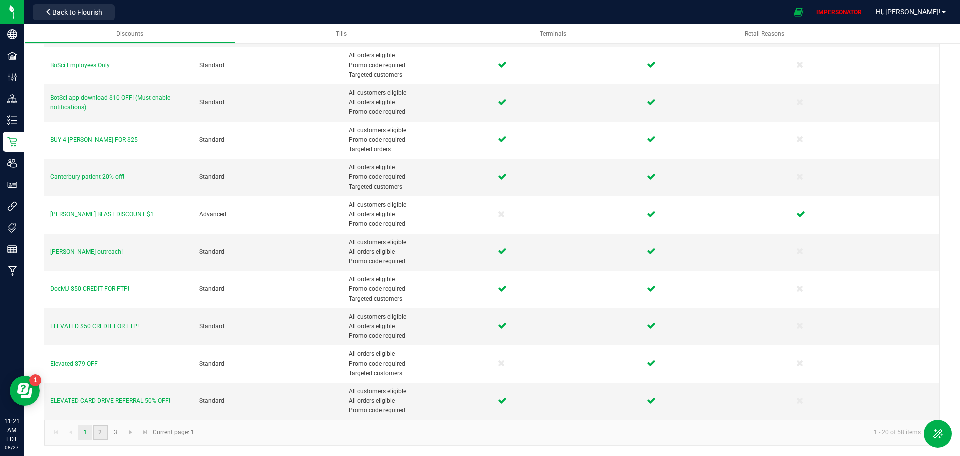
click at [99, 429] on link "2" at bounding box center [100, 432] width 15 height 15
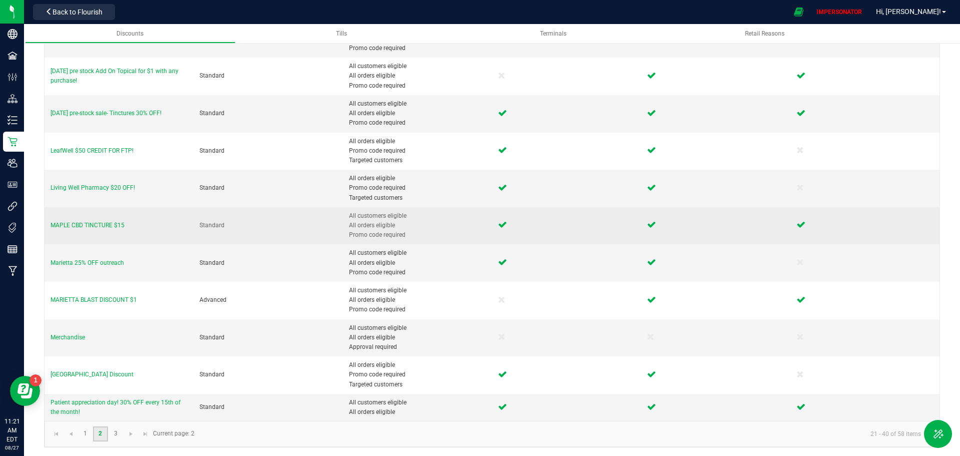
scroll to position [442, 0]
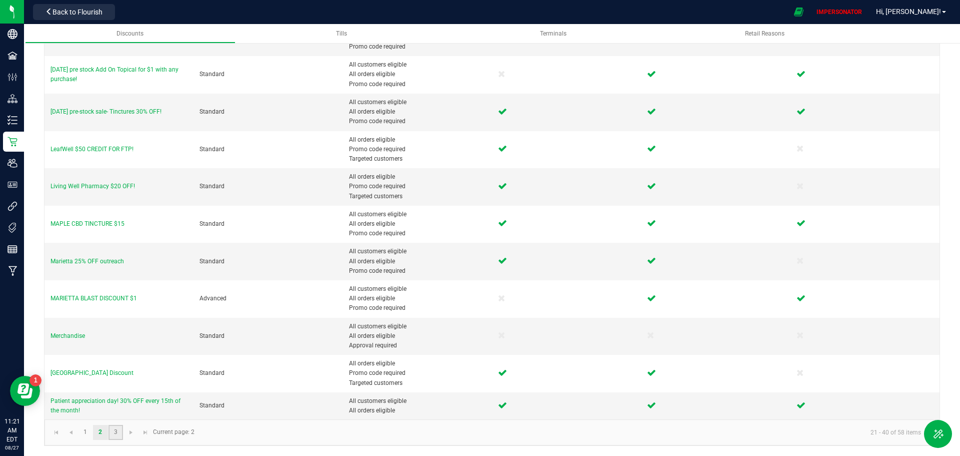
click at [115, 432] on link "3" at bounding box center [116, 432] width 15 height 15
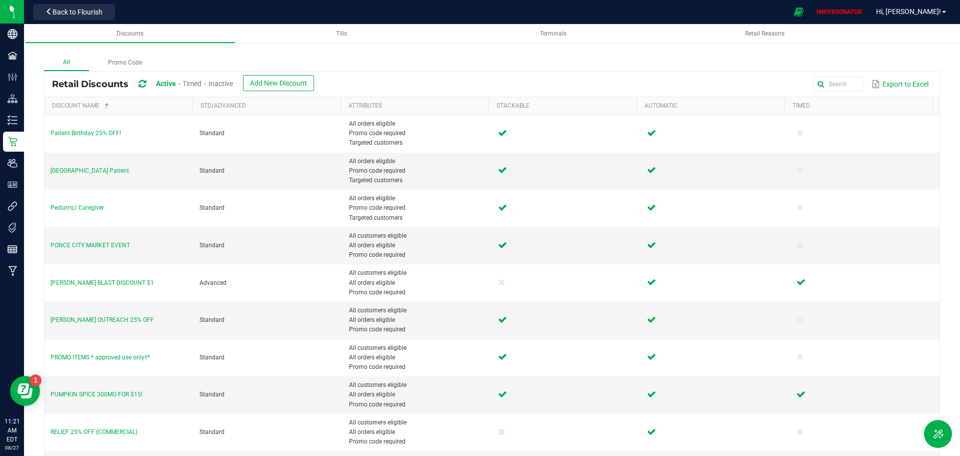
click at [198, 84] on span "Timed" at bounding box center [192, 84] width 19 height 8
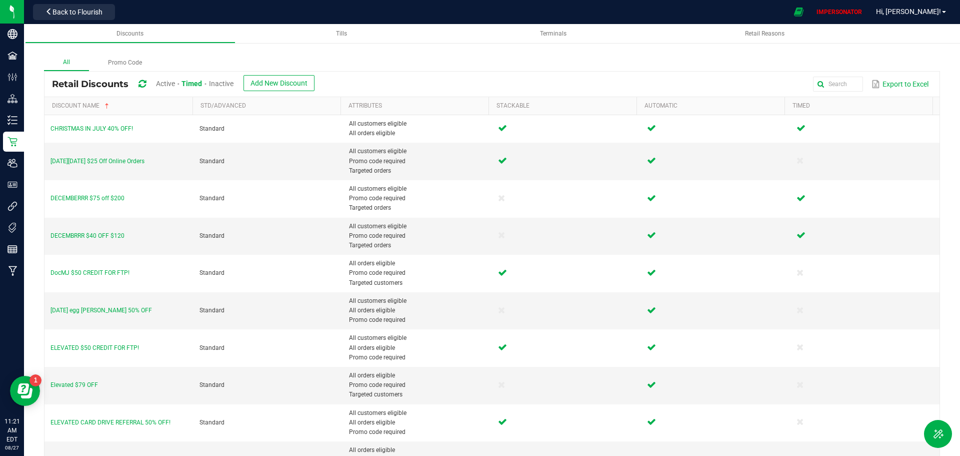
click at [223, 82] on span "Inactive" at bounding box center [221, 84] width 25 height 8
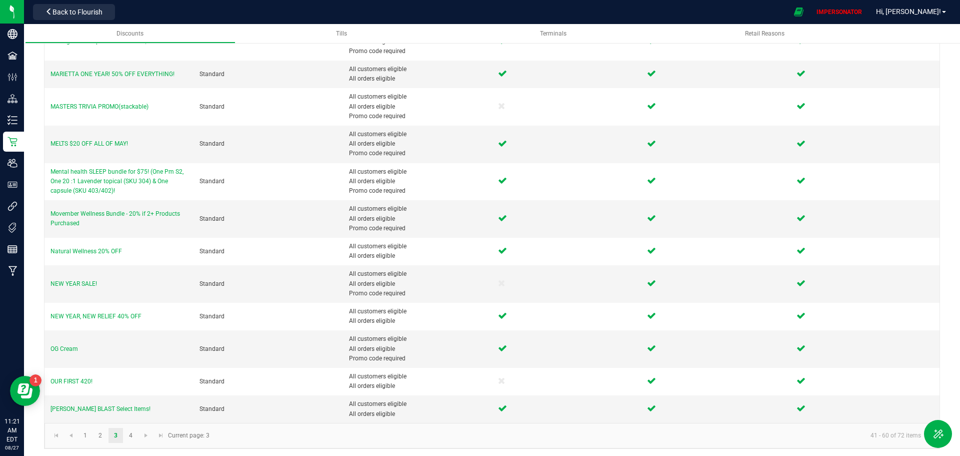
scroll to position [374, 0]
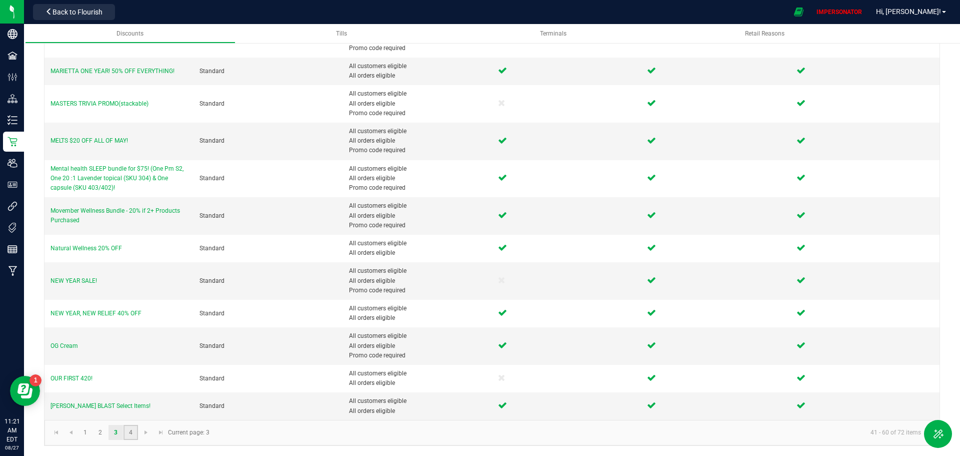
click at [133, 432] on link "4" at bounding box center [131, 432] width 15 height 15
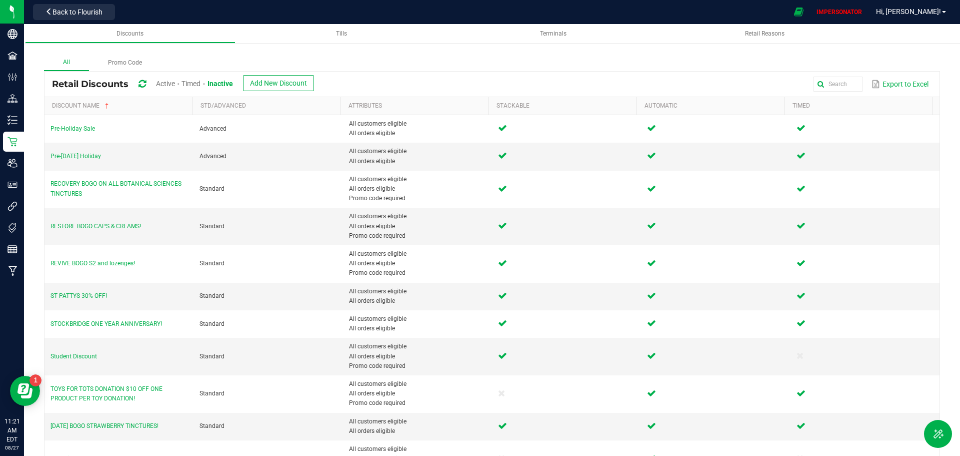
click at [164, 85] on span "Active" at bounding box center [165, 84] width 19 height 8
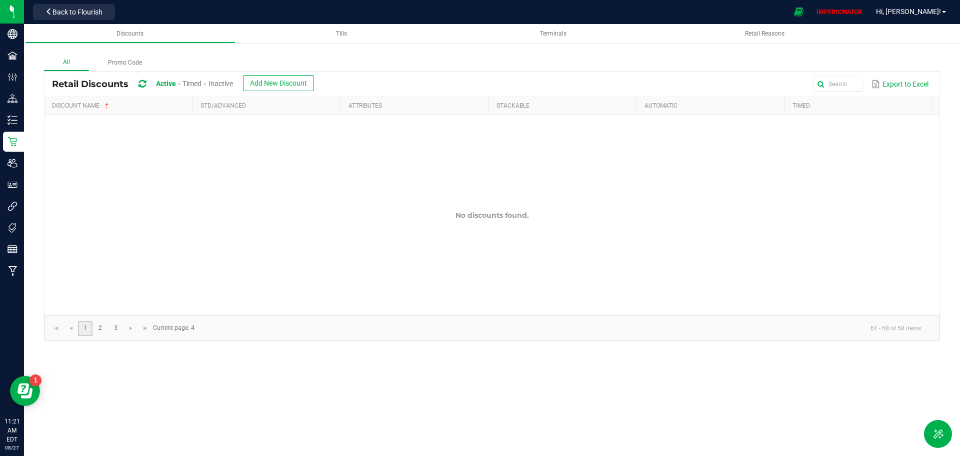
click at [87, 326] on link "1" at bounding box center [85, 328] width 15 height 15
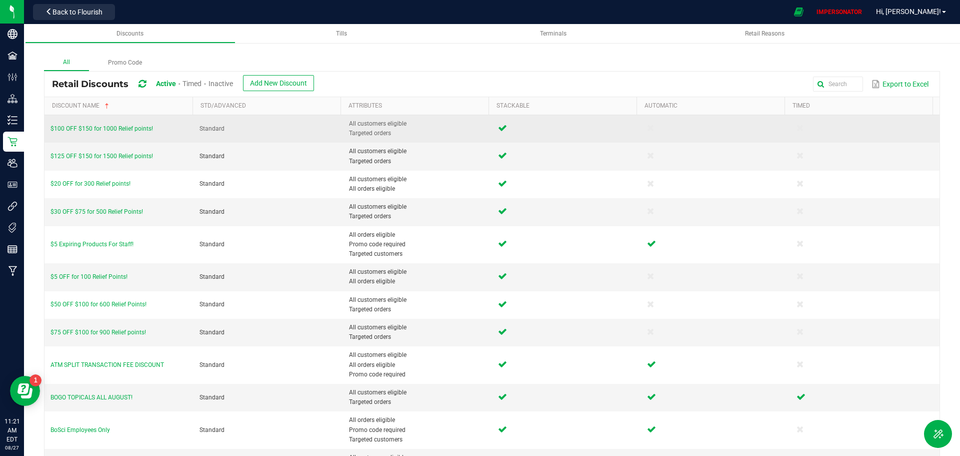
scroll to position [365, 0]
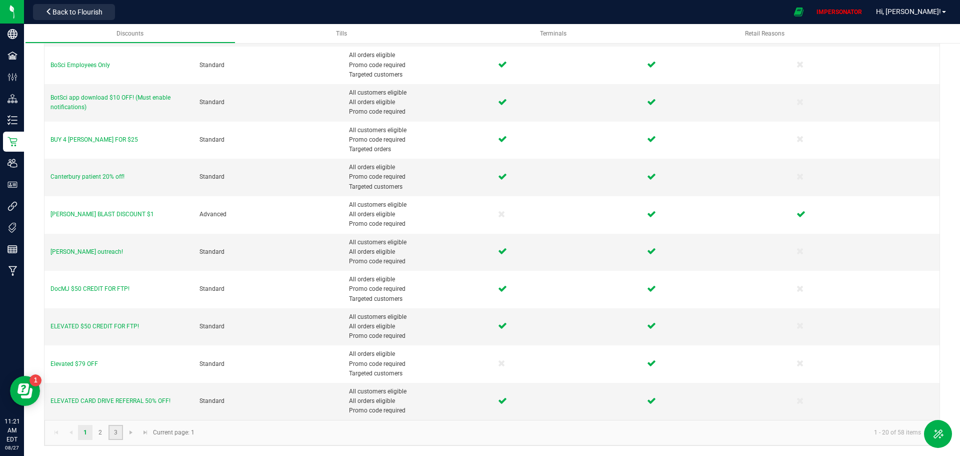
click at [121, 434] on link "3" at bounding box center [116, 432] width 15 height 15
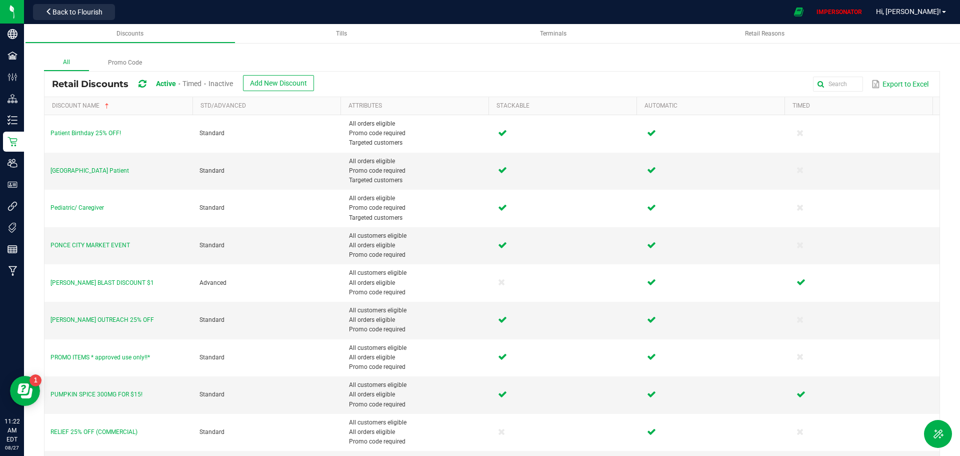
click at [437, 54] on div "All Promo Code Retail Discounts Active Timed Inactive Add New Discount Export t…" at bounding box center [492, 424] width 936 height 798
click at [897, 84] on button "Export to Excel" at bounding box center [900, 84] width 62 height 17
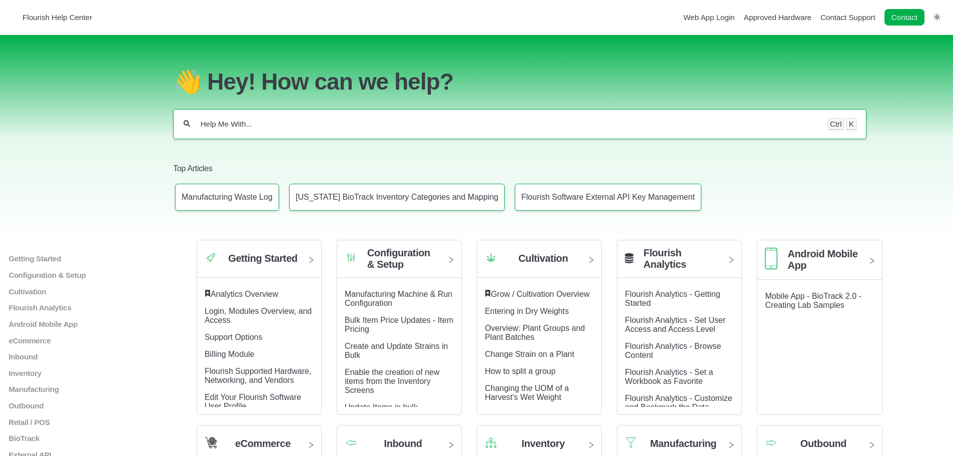
click at [242, 129] on input "Help Me With..." at bounding box center [509, 124] width 619 height 10
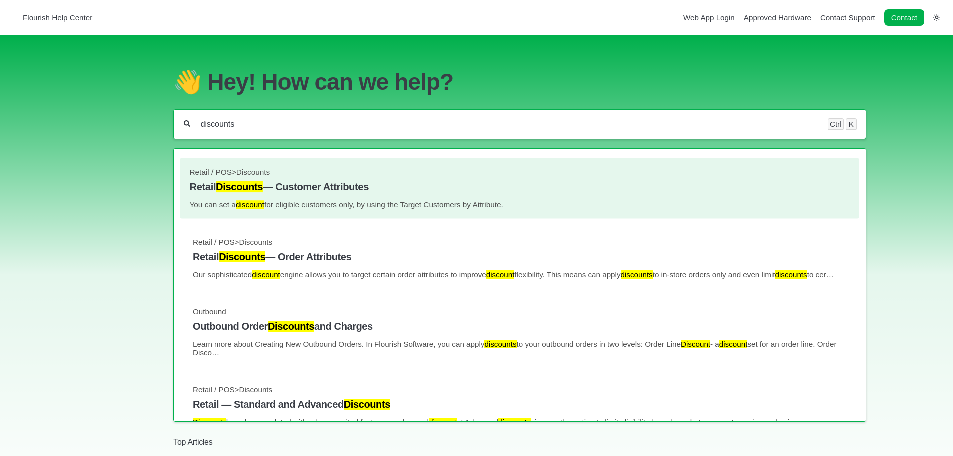
type input "discounts"
click at [284, 193] on h4 "Retail Discounts — Customer Attributes" at bounding box center [520, 187] width 660 height 12
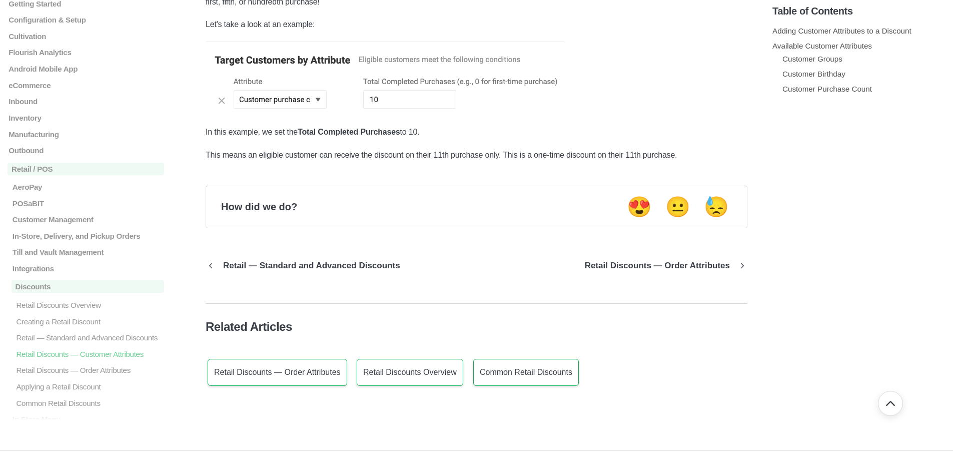
scroll to position [900, 0]
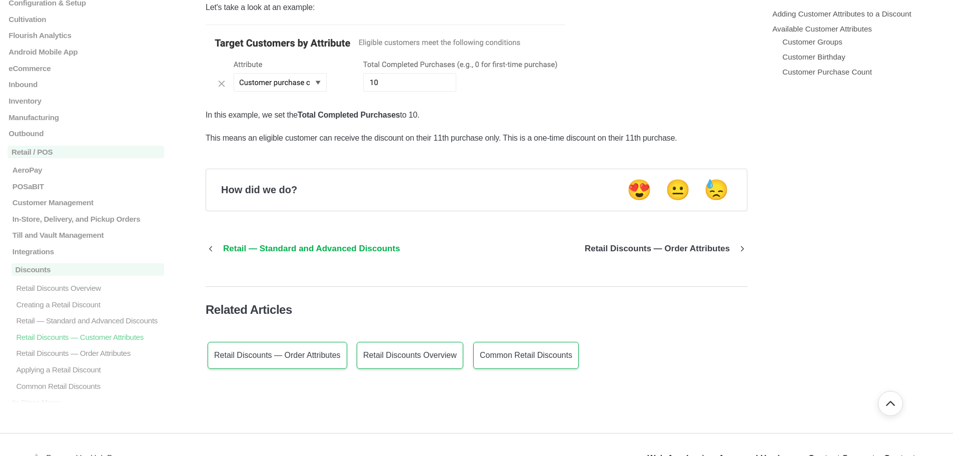
click at [329, 249] on p "Retail — Standard and Advanced Discounts" at bounding box center [312, 249] width 192 height 10
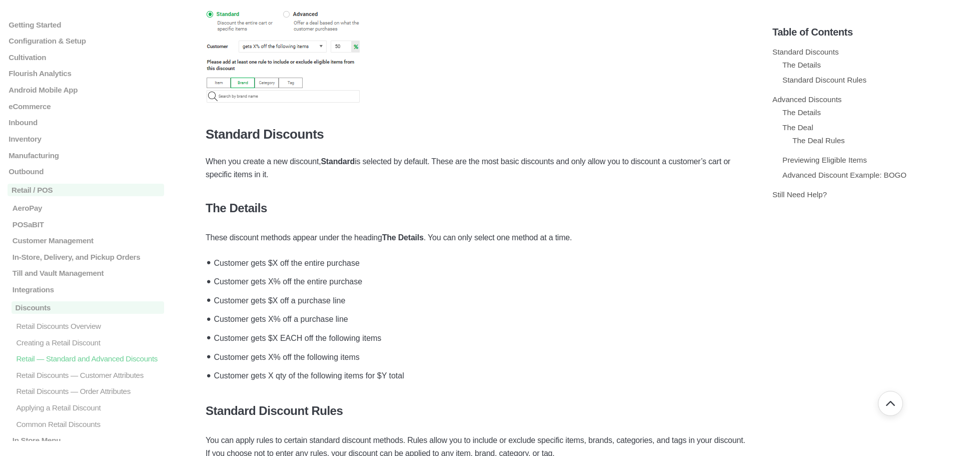
scroll to position [200, 0]
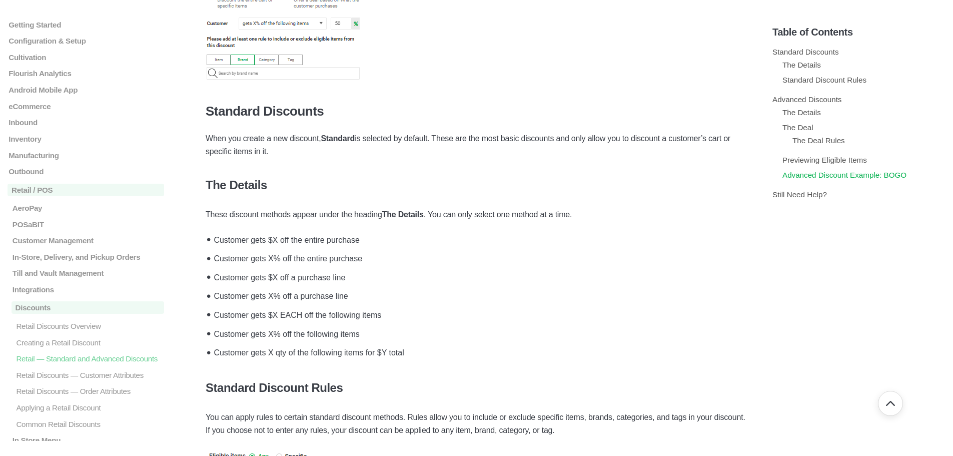
click at [848, 177] on link "Advanced Discount Example: BOGO" at bounding box center [844, 175] width 124 height 9
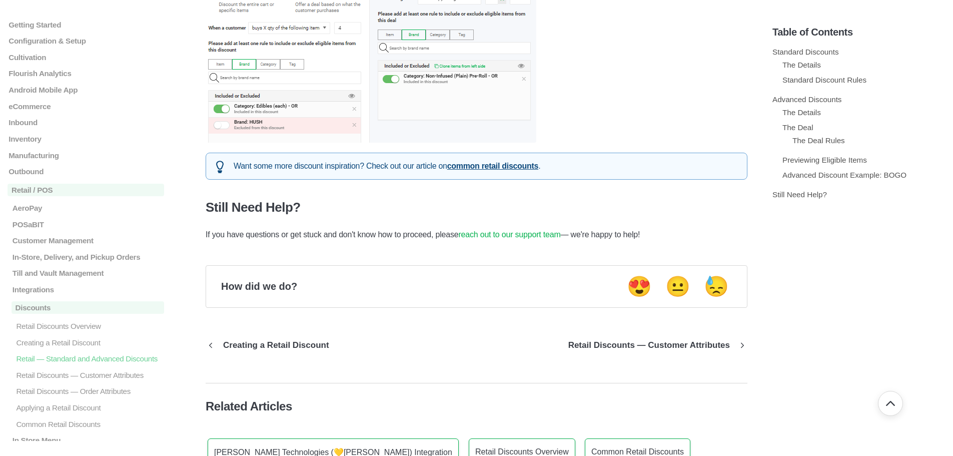
scroll to position [1806, 0]
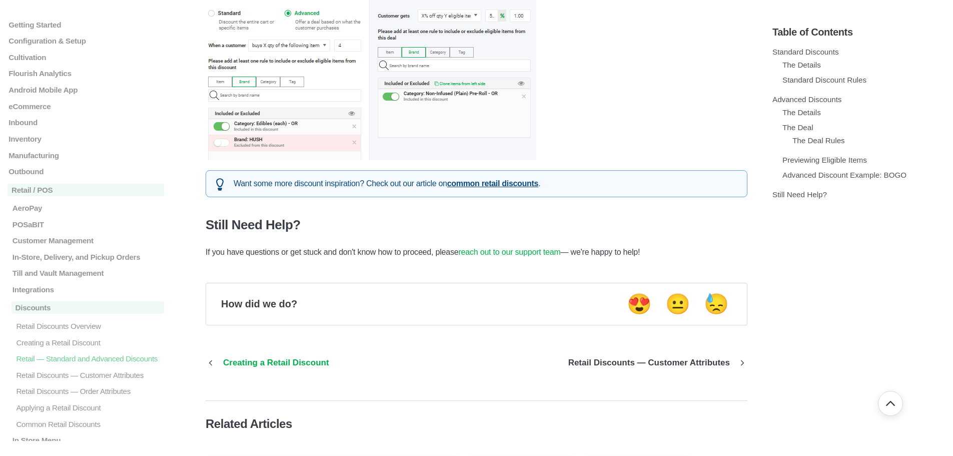
click at [299, 367] on p "Creating a Retail Discount" at bounding box center [276, 363] width 121 height 10
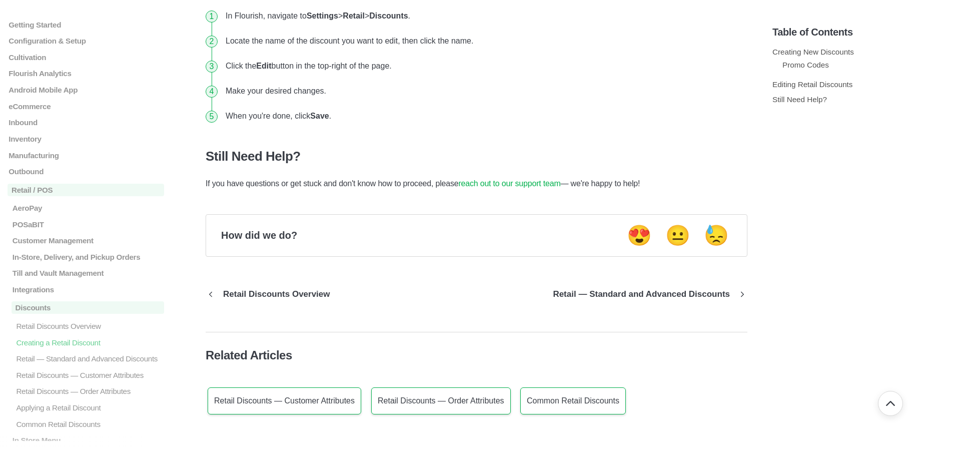
scroll to position [536, 0]
